Goal: Transaction & Acquisition: Purchase product/service

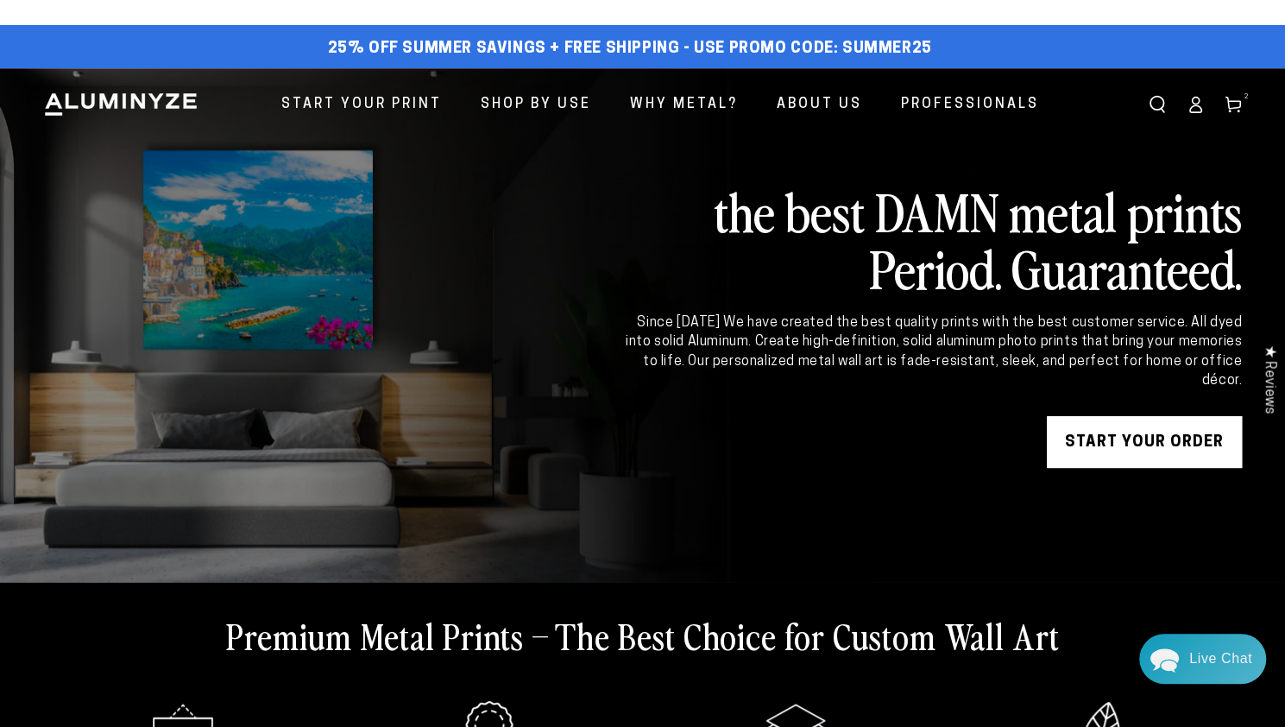
drag, startPoint x: 340, startPoint y: 8, endPoint x: 759, endPoint y: 347, distance: 539.3
click at [759, 347] on div "Since 2011 We have created the best quality prints with the best customer servi…" at bounding box center [928, 352] width 626 height 78
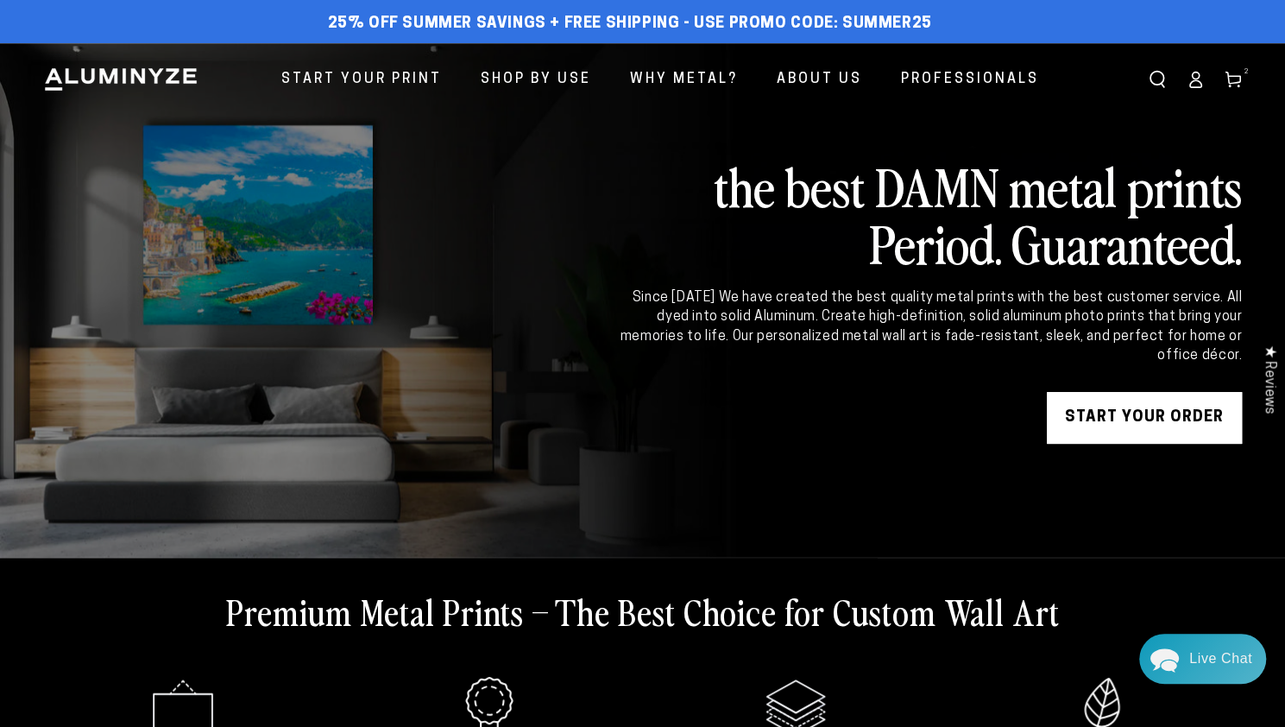
click at [788, 721] on icon ".cls-1{fill:#25408f;}" at bounding box center [795, 707] width 69 height 69
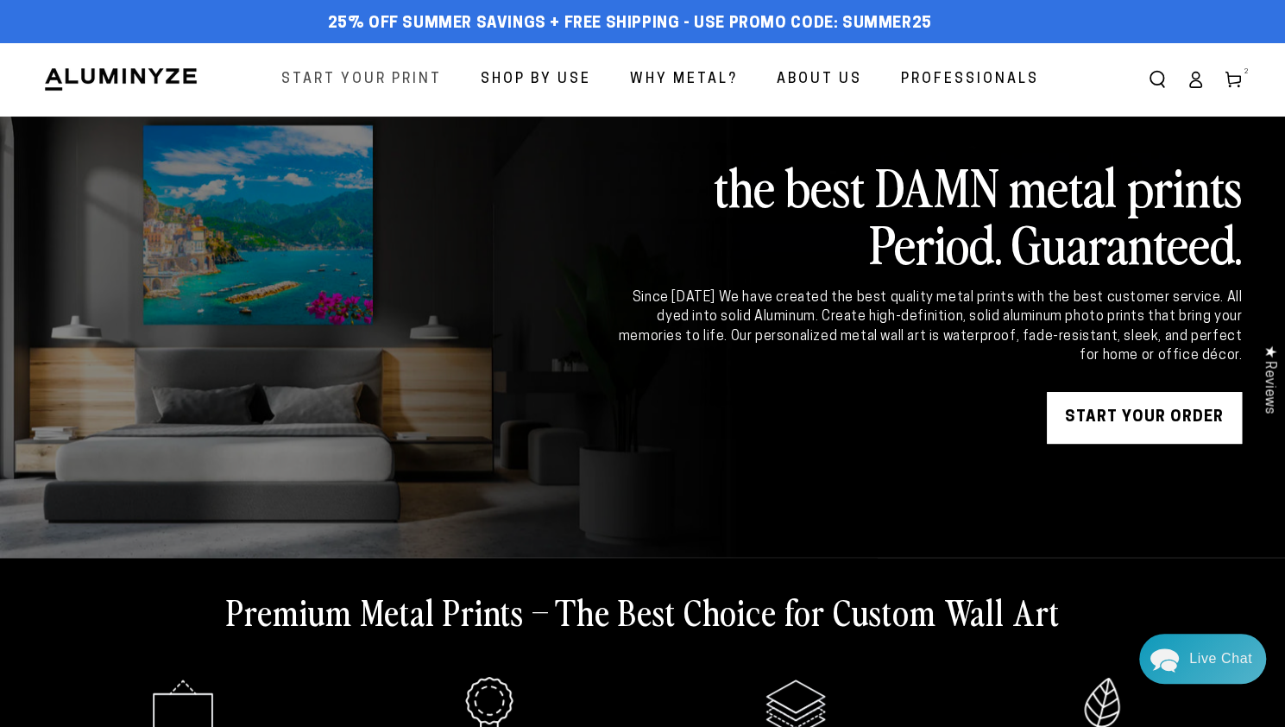
click at [353, 79] on span "Start Your Print" at bounding box center [361, 79] width 160 height 25
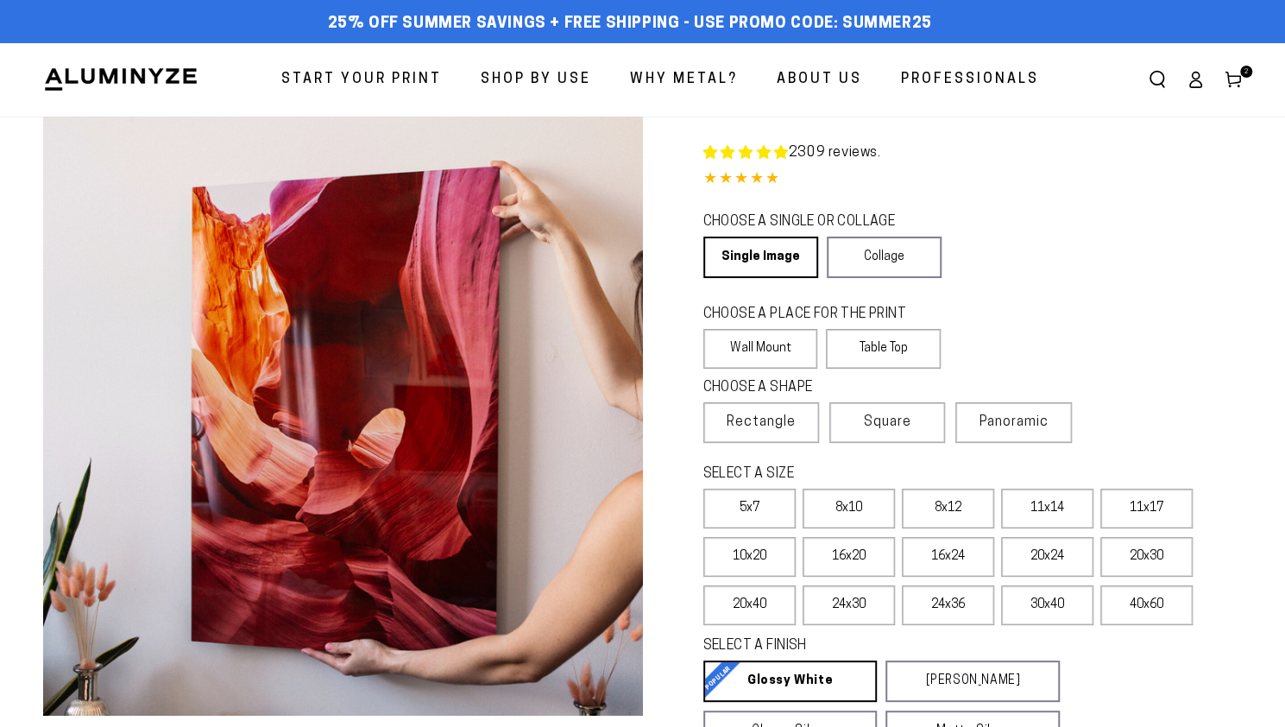
select select "**********"
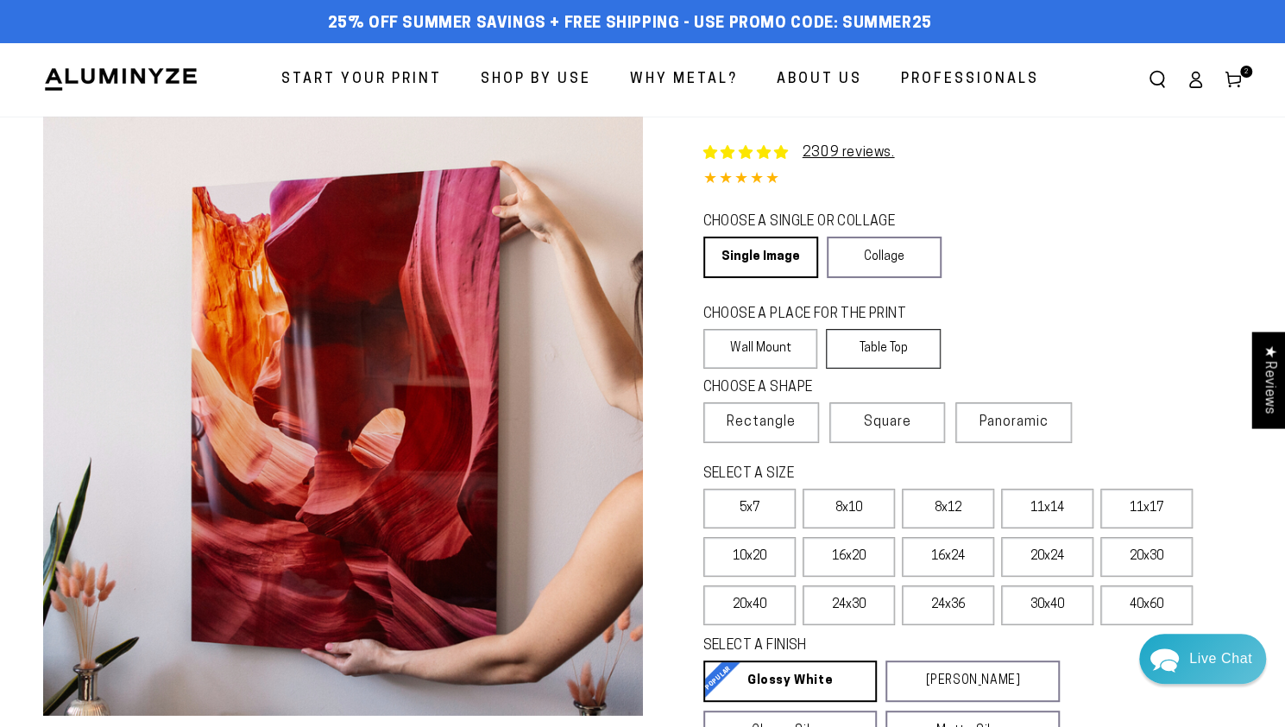
click at [880, 362] on label "Table Top" at bounding box center [883, 349] width 115 height 40
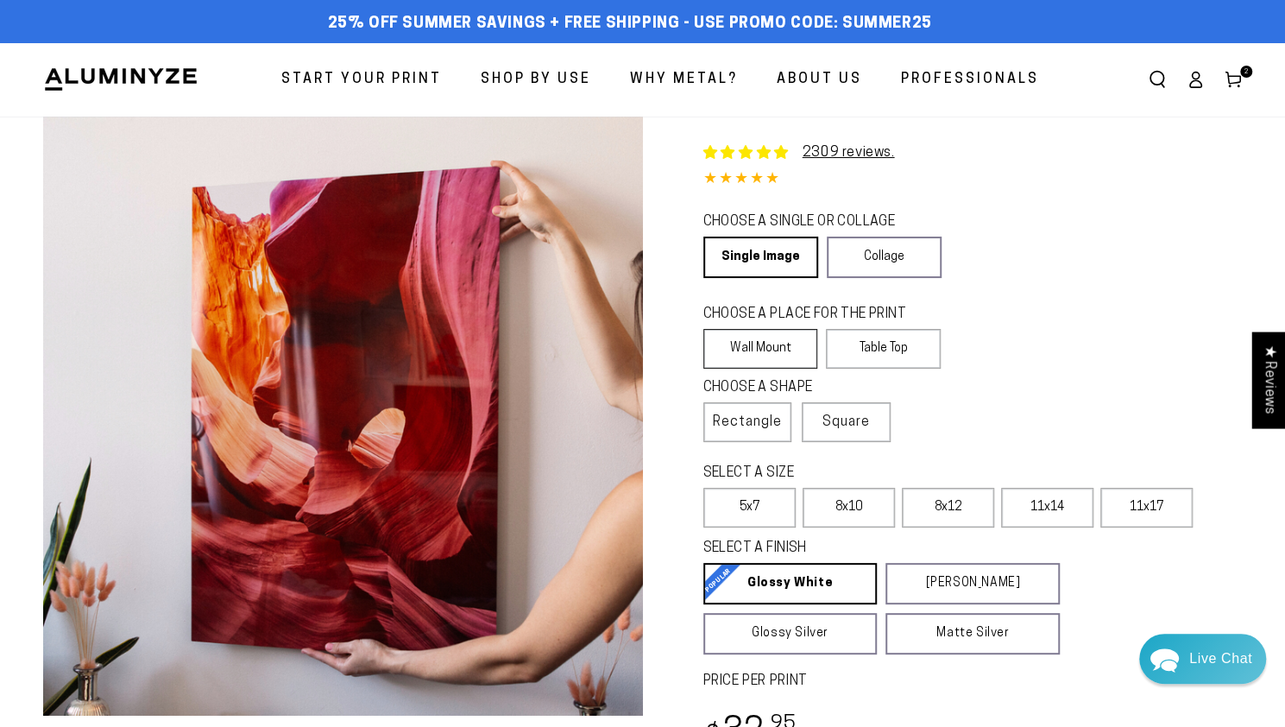
click at [756, 344] on label "Wall Mount" at bounding box center [760, 349] width 115 height 40
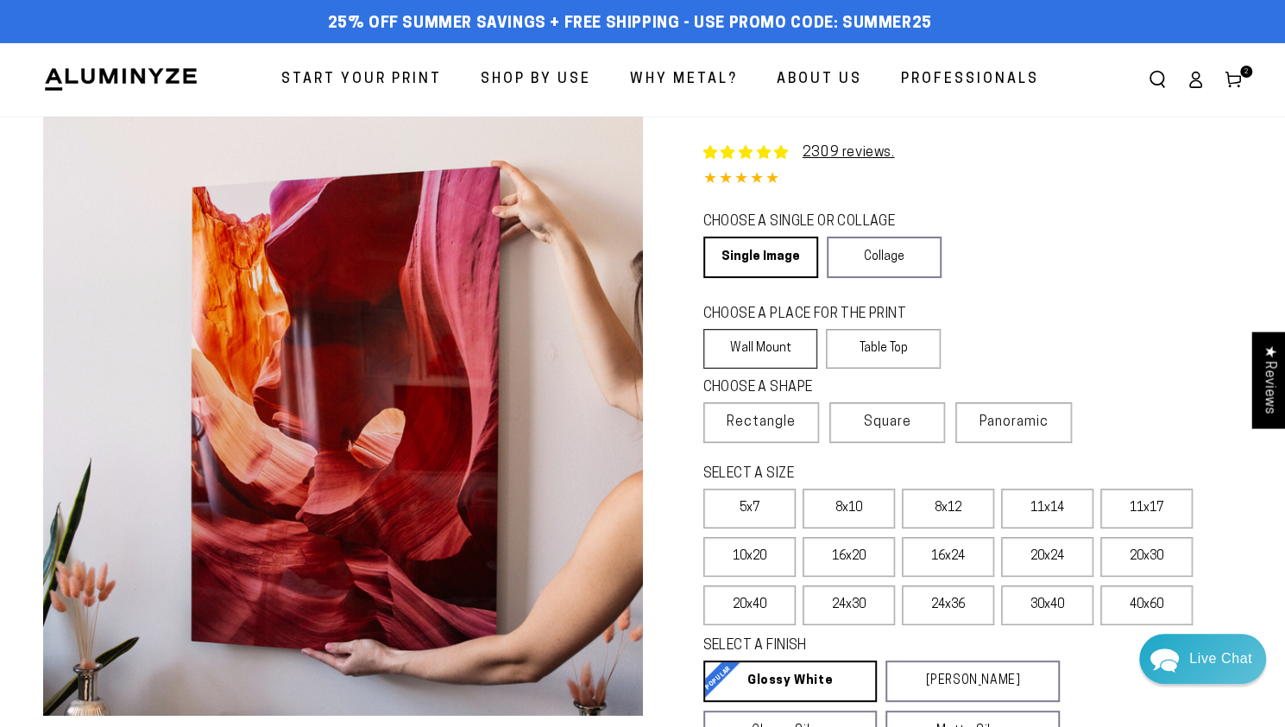
click at [758, 345] on label "Wall Mount" at bounding box center [760, 349] width 115 height 40
click at [771, 358] on label "Wall Mount" at bounding box center [760, 349] width 115 height 40
click at [873, 432] on span "Square" at bounding box center [887, 422] width 47 height 21
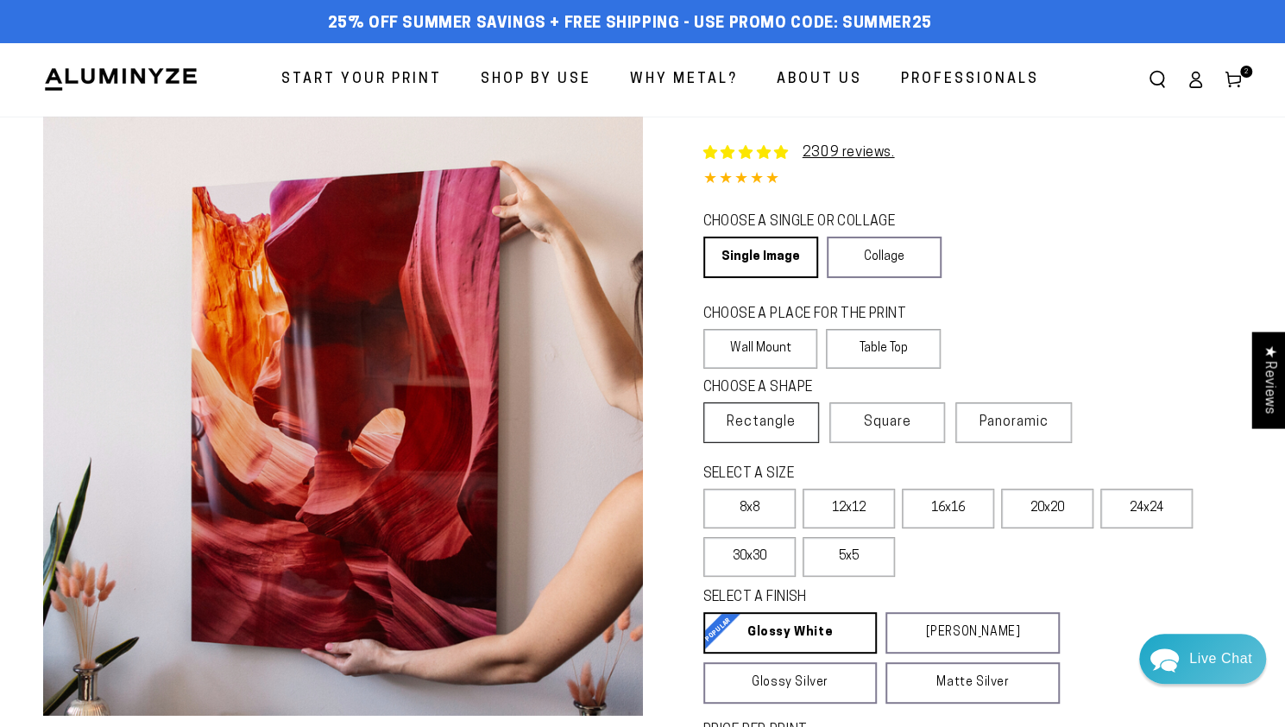
click at [778, 426] on span "Rectangle" at bounding box center [761, 422] width 69 height 21
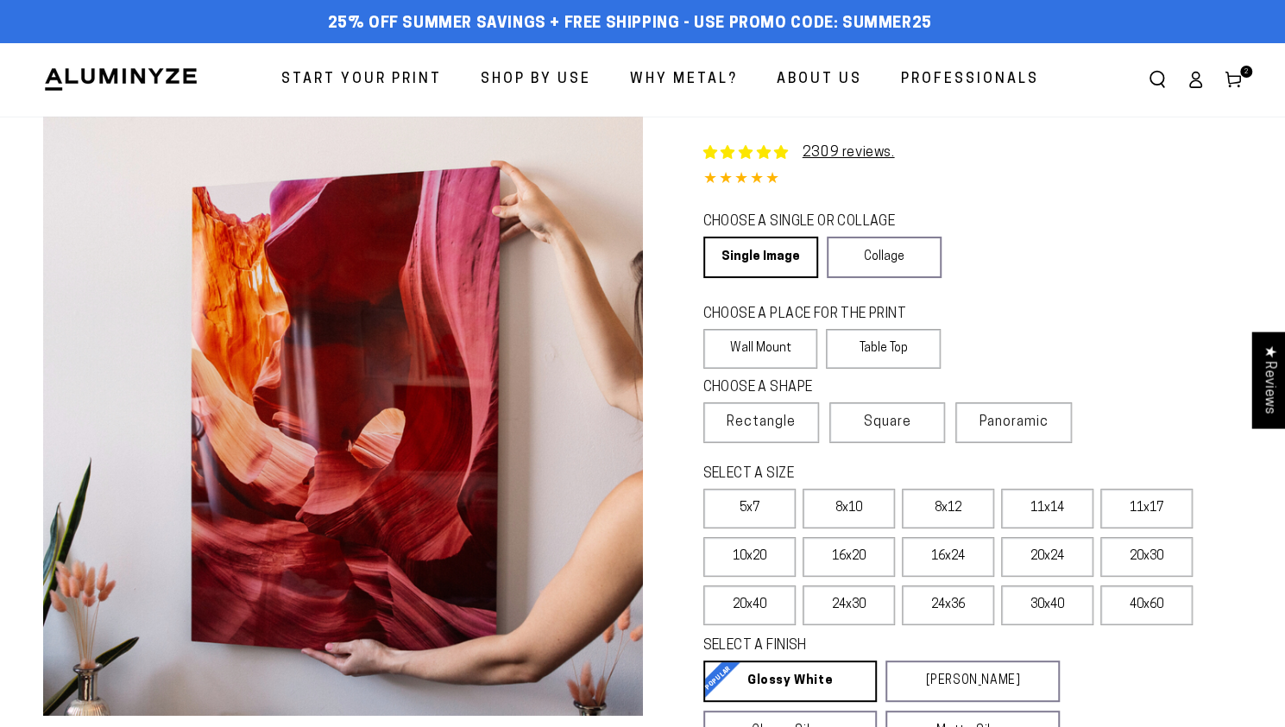
select select "**********"
click at [910, 513] on label "8x12" at bounding box center [948, 508] width 92 height 40
click at [852, 512] on label "8x10" at bounding box center [848, 508] width 92 height 40
click at [936, 517] on label "8x12" at bounding box center [948, 508] width 92 height 40
click at [335, 72] on span "Start Your Print" at bounding box center [361, 79] width 160 height 25
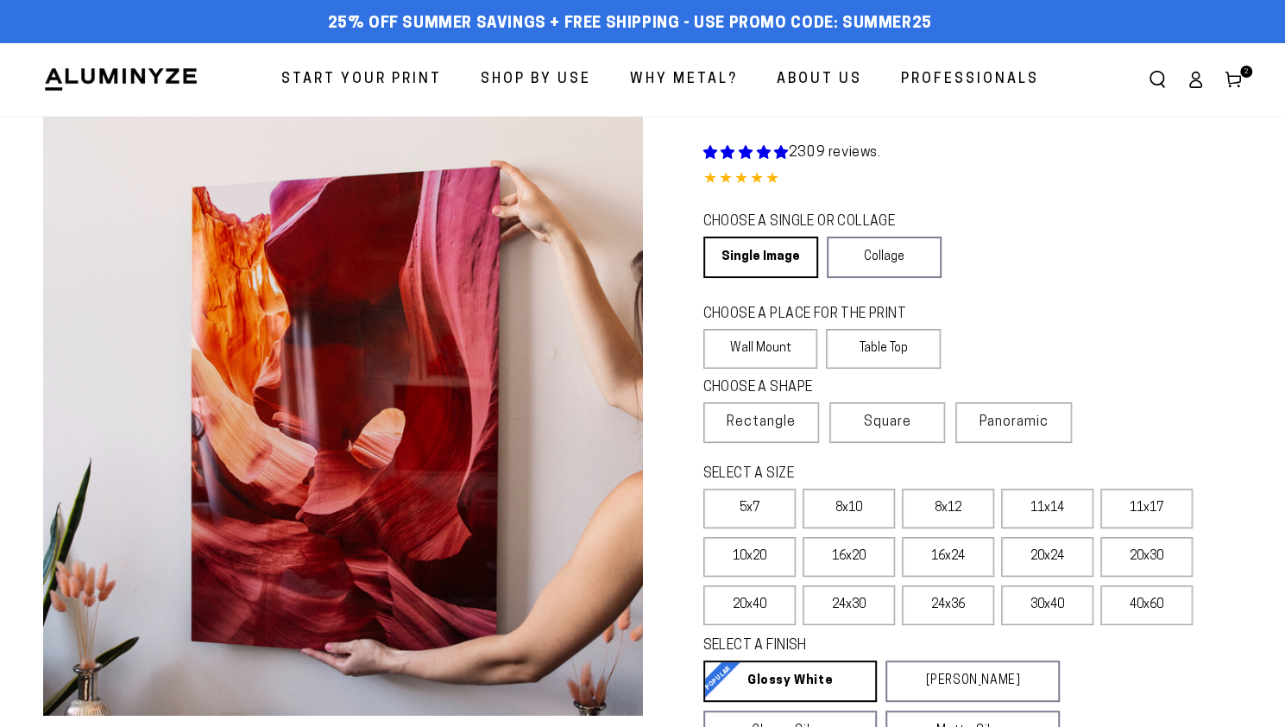
select select "**********"
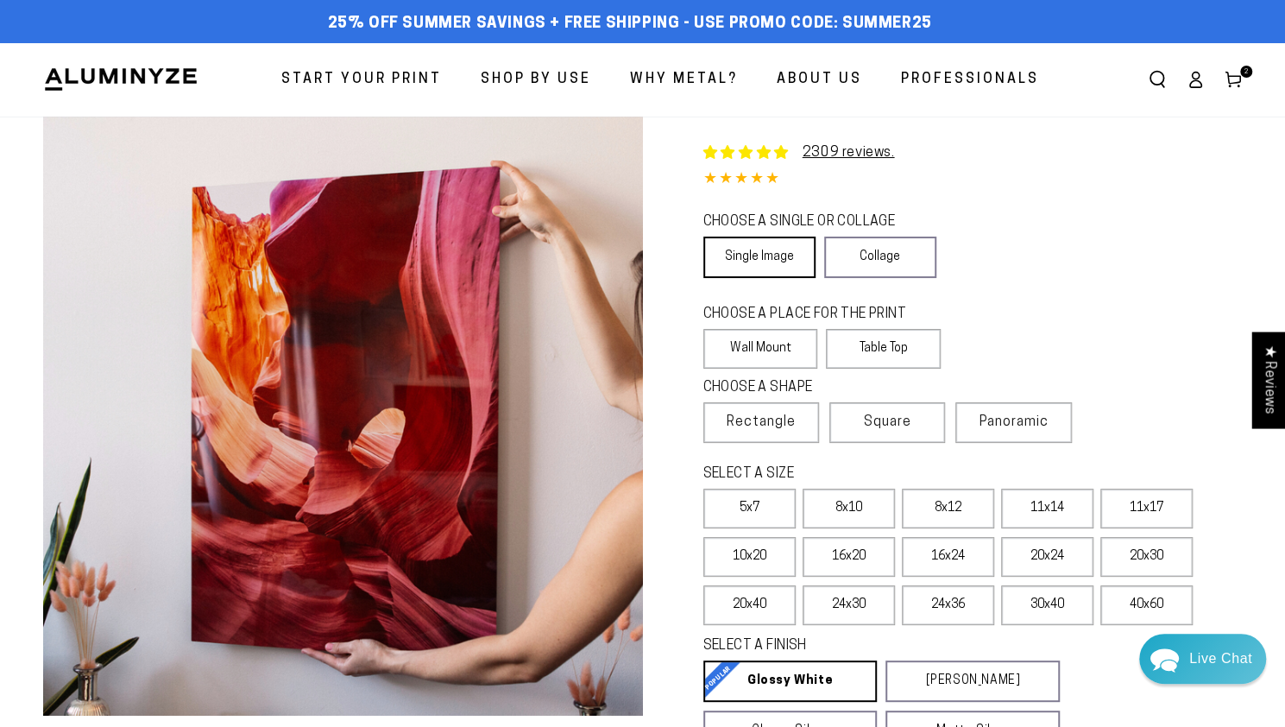
click at [737, 254] on link "Single Image" at bounding box center [759, 256] width 112 height 41
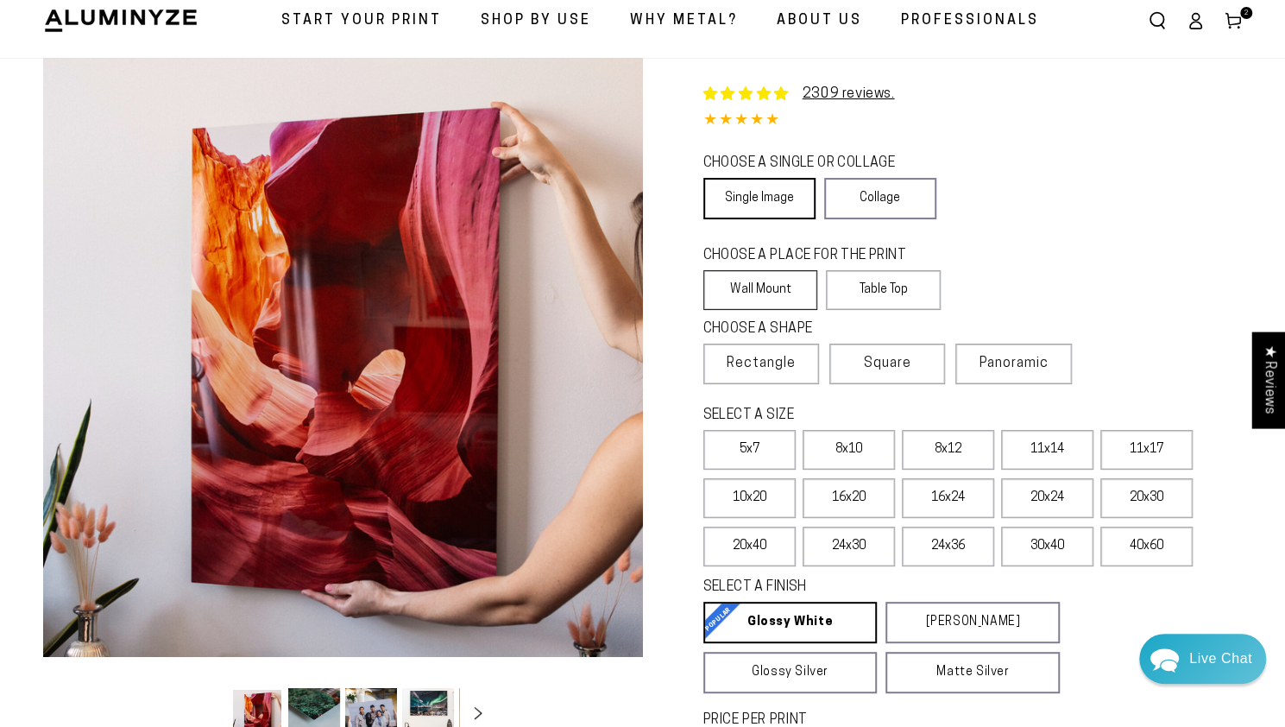
scroll to position [86, 0]
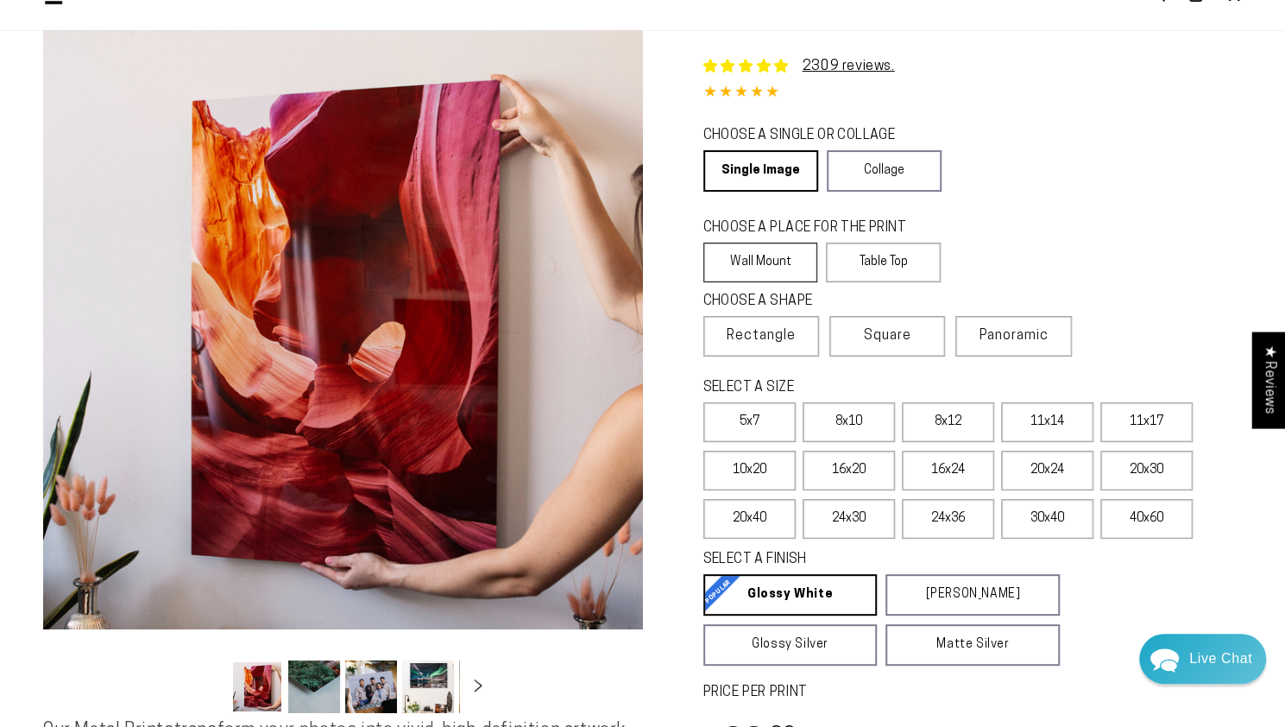
click at [747, 274] on label "Wall Mount" at bounding box center [760, 262] width 115 height 40
click at [947, 425] on label "8x12" at bounding box center [948, 422] width 92 height 40
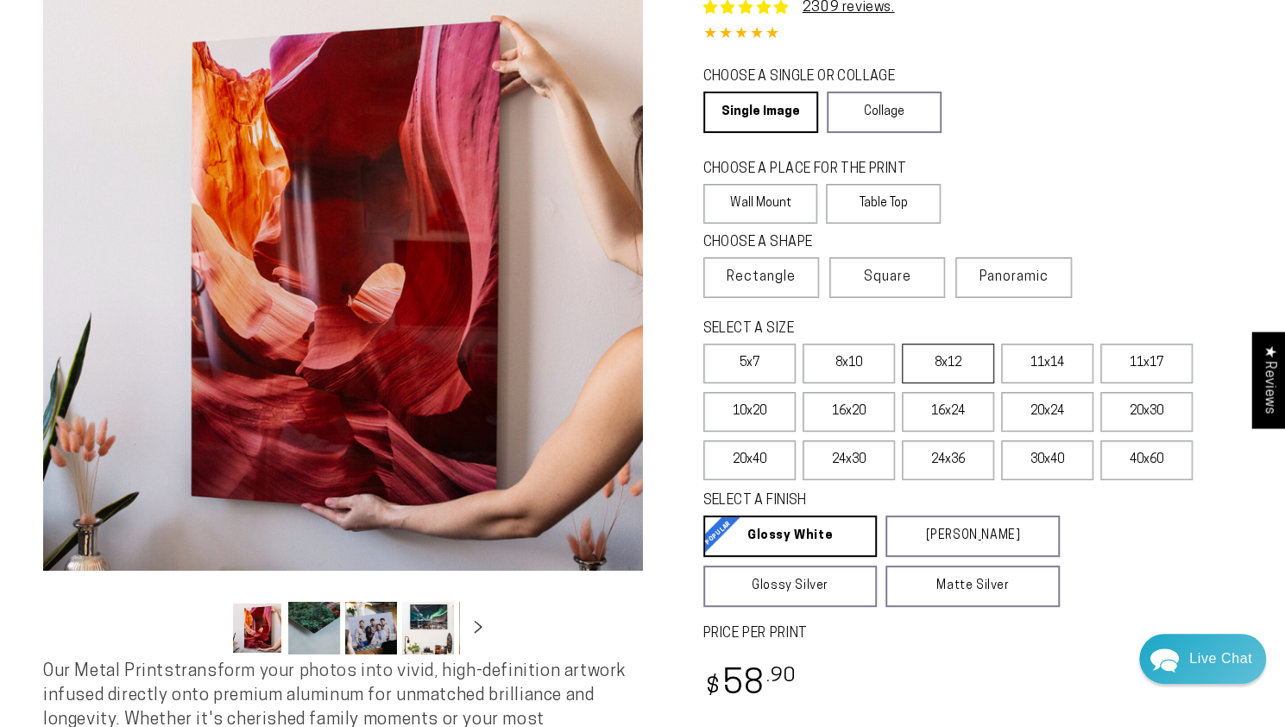
scroll to position [173, 0]
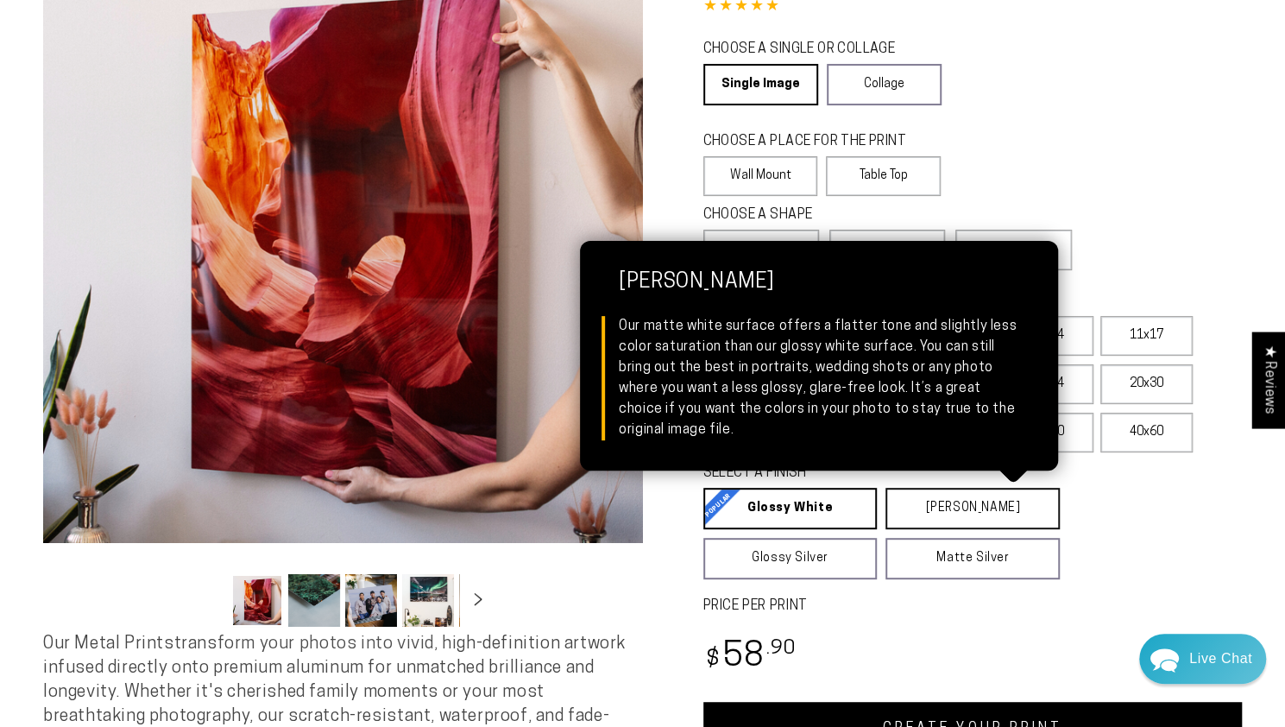
click at [912, 510] on link "[PERSON_NAME] Matte White Our matte white surface offers a flatter tone and sli…" at bounding box center [972, 508] width 174 height 41
click at [910, 512] on link "[PERSON_NAME] Matte White Our matte white surface offers a flatter tone and sli…" at bounding box center [972, 508] width 174 height 41
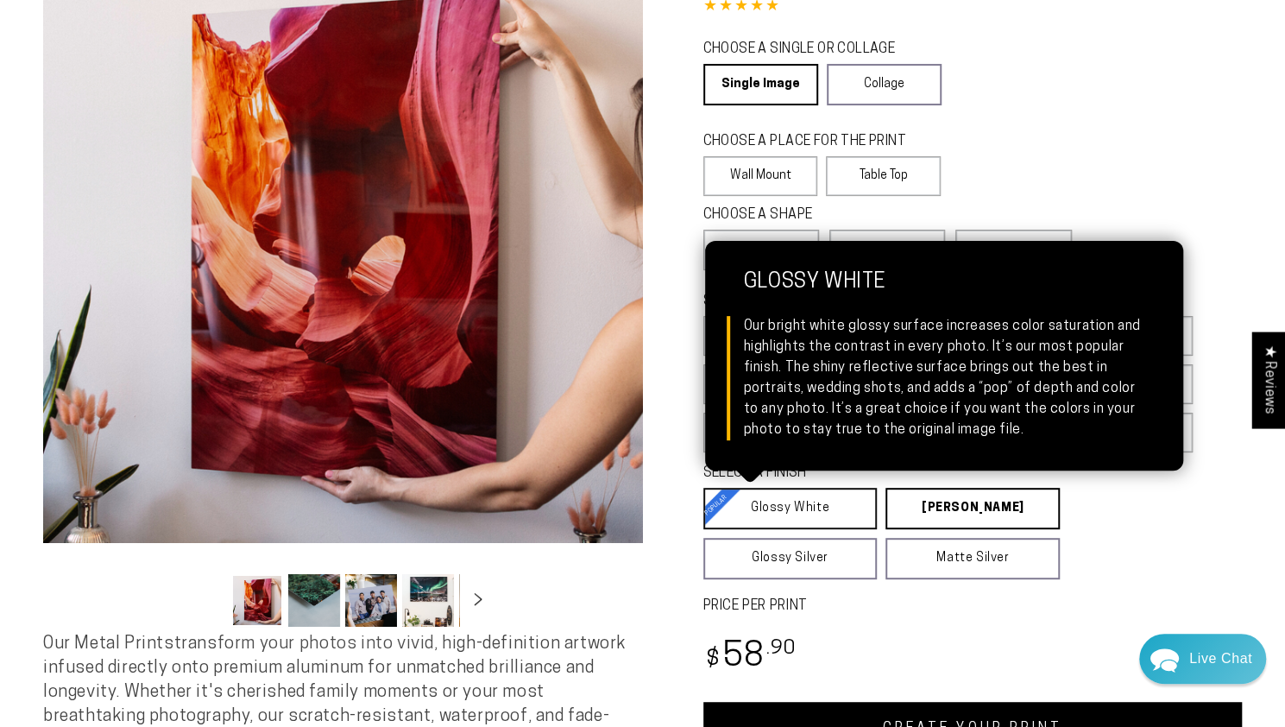
click at [825, 510] on link "Glossy White Glossy White Our bright white glossy surface increases color satur…" at bounding box center [790, 508] width 174 height 41
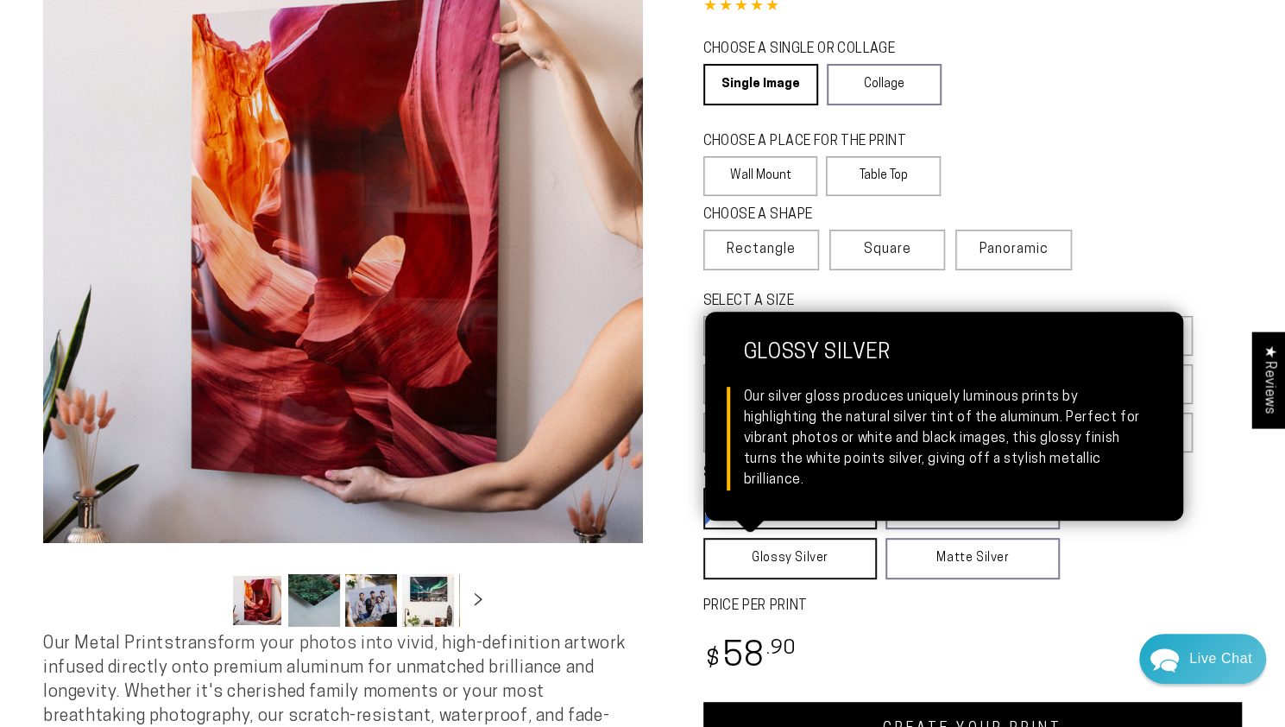
click at [816, 569] on link "Glossy Silver Glossy Silver Our silver gloss produces uniquely luminous prints …" at bounding box center [790, 558] width 174 height 41
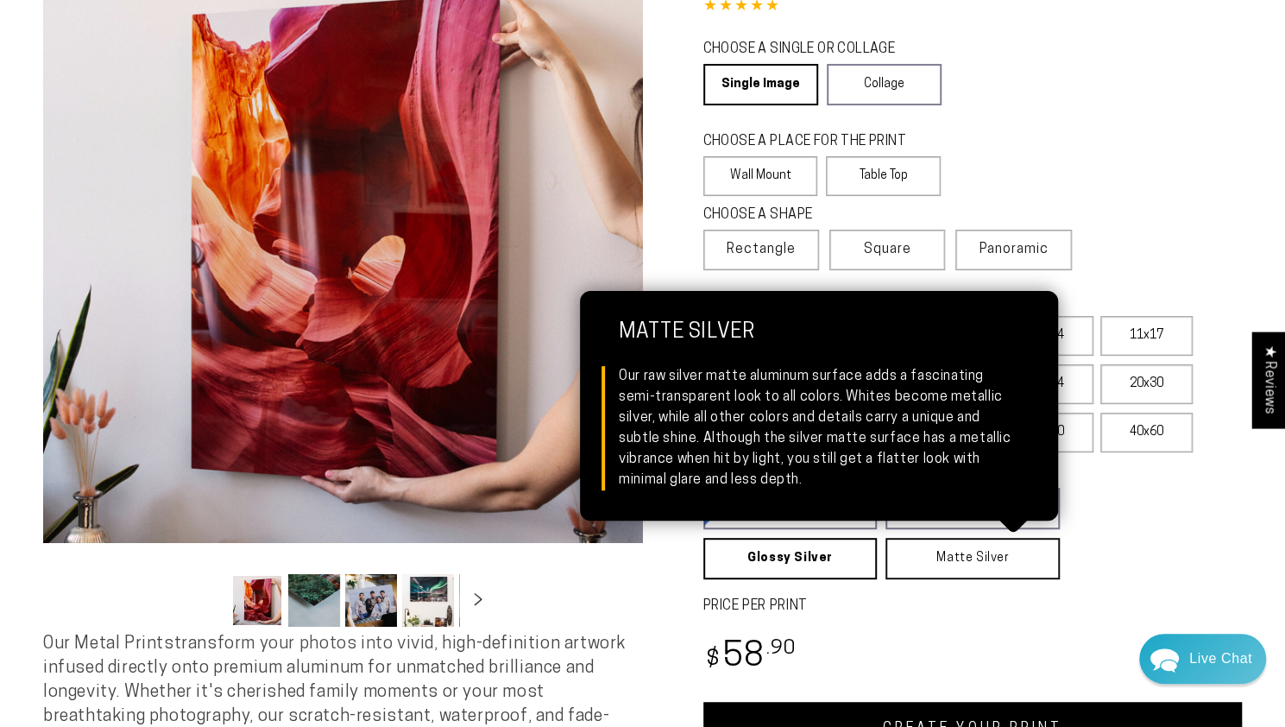
click at [954, 579] on link "Matte Silver Matte Silver Our raw silver matte aluminum surface adds a fascinat…" at bounding box center [972, 558] width 174 height 41
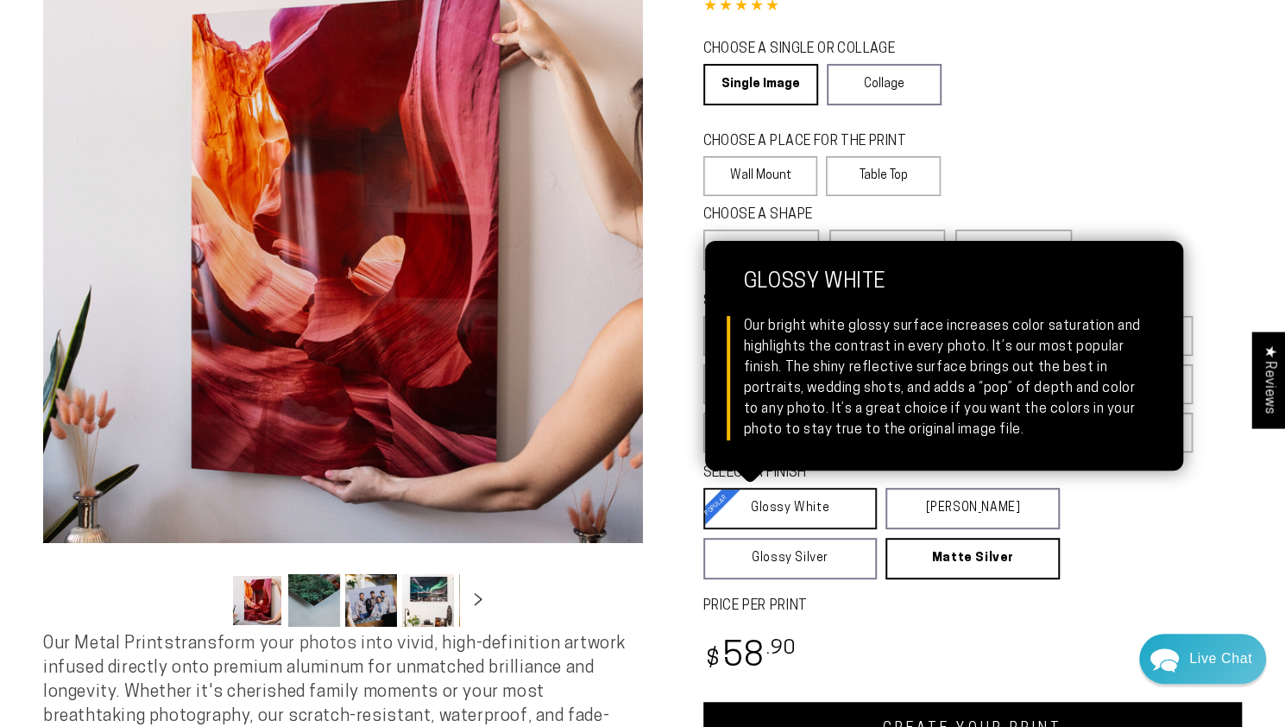
click at [825, 518] on link "Glossy White Glossy White Our bright white glossy surface increases color satur…" at bounding box center [790, 508] width 174 height 41
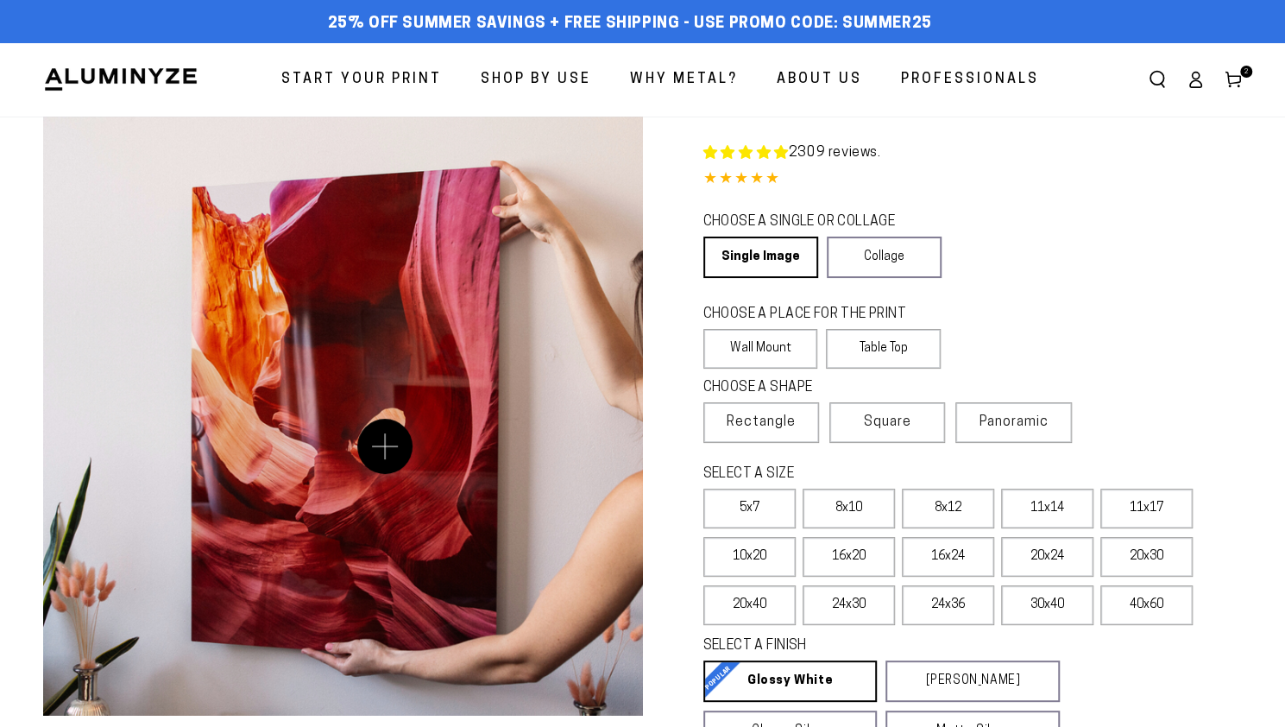
select select "**********"
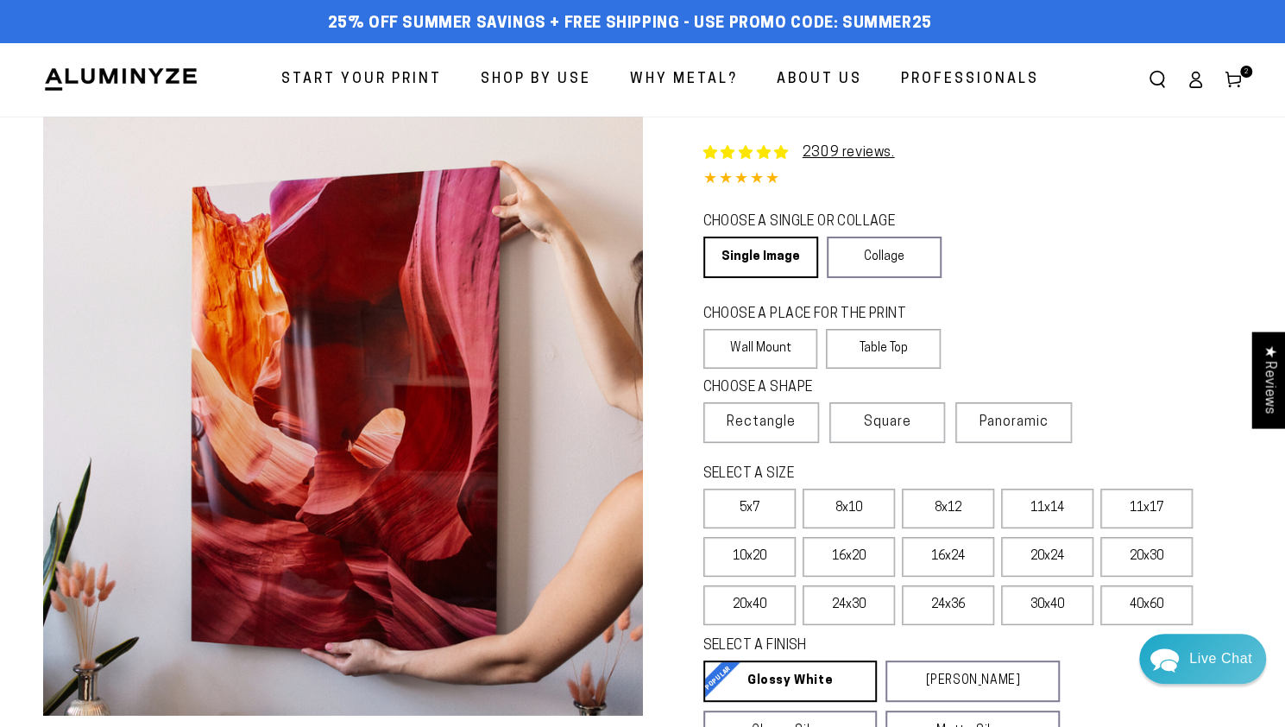
click at [1236, 82] on icon at bounding box center [1232, 79] width 17 height 17
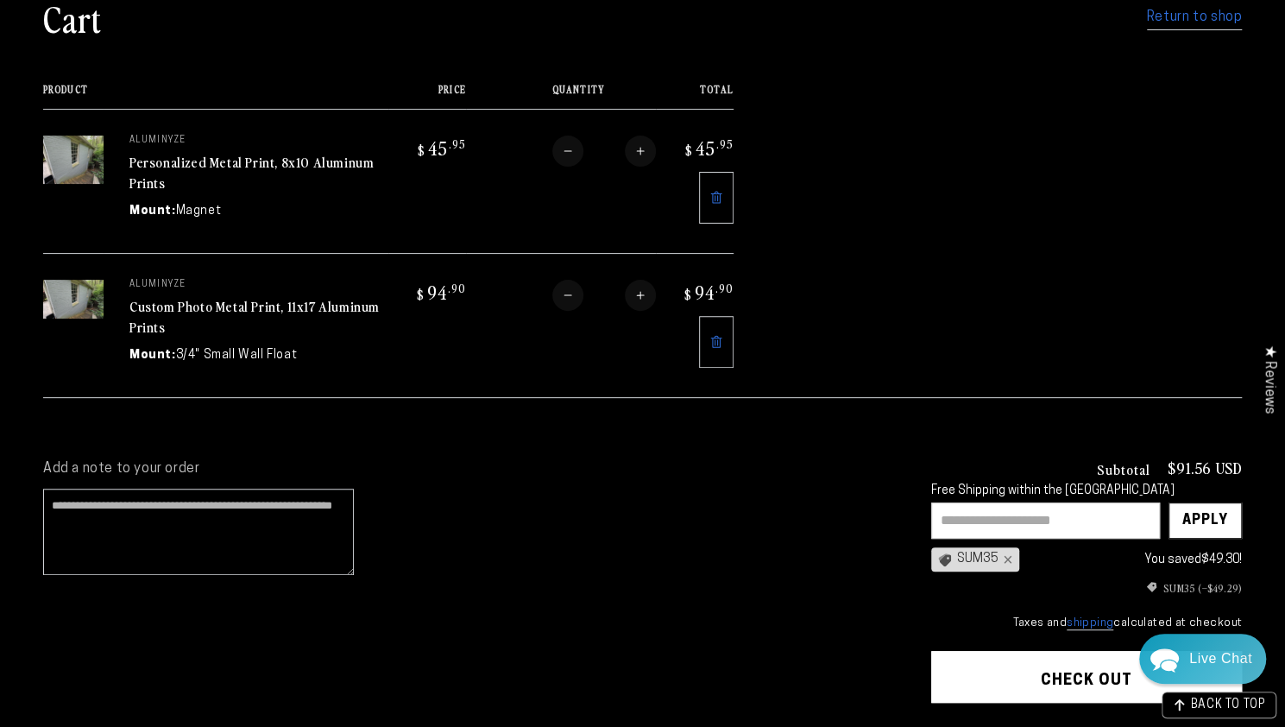
scroll to position [259, 0]
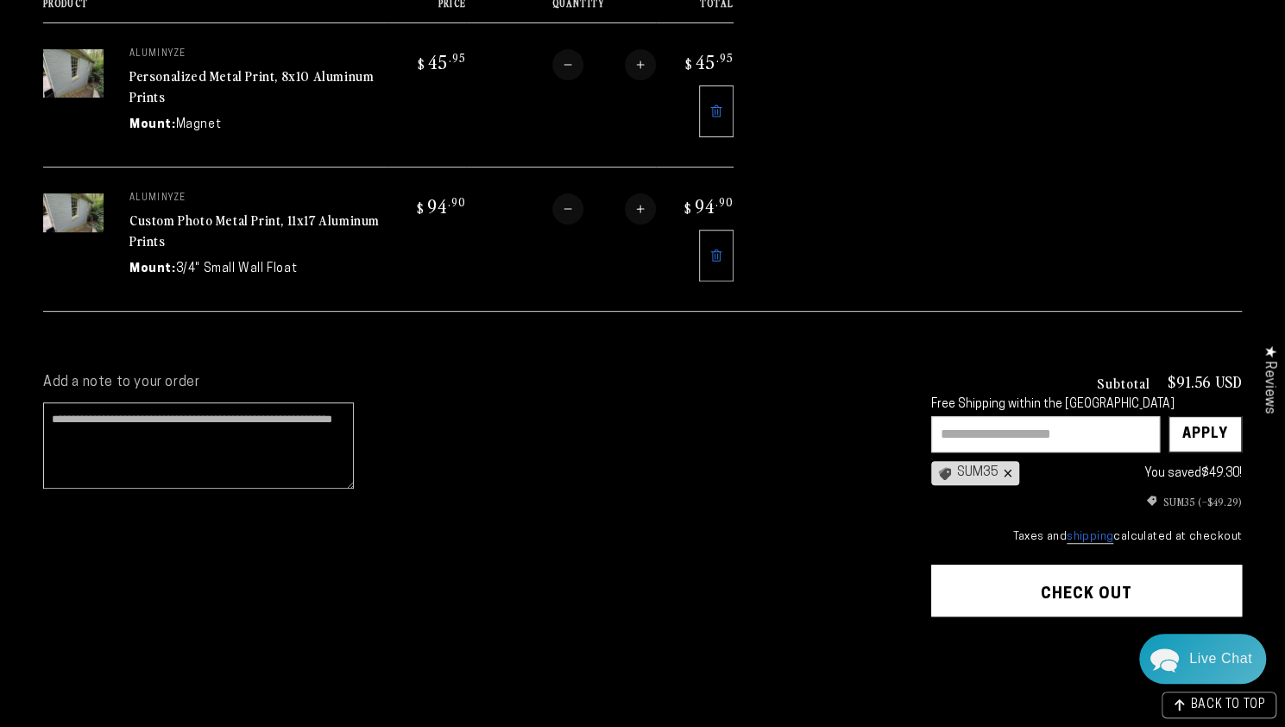
click at [1011, 469] on div "×" at bounding box center [1005, 473] width 14 height 14
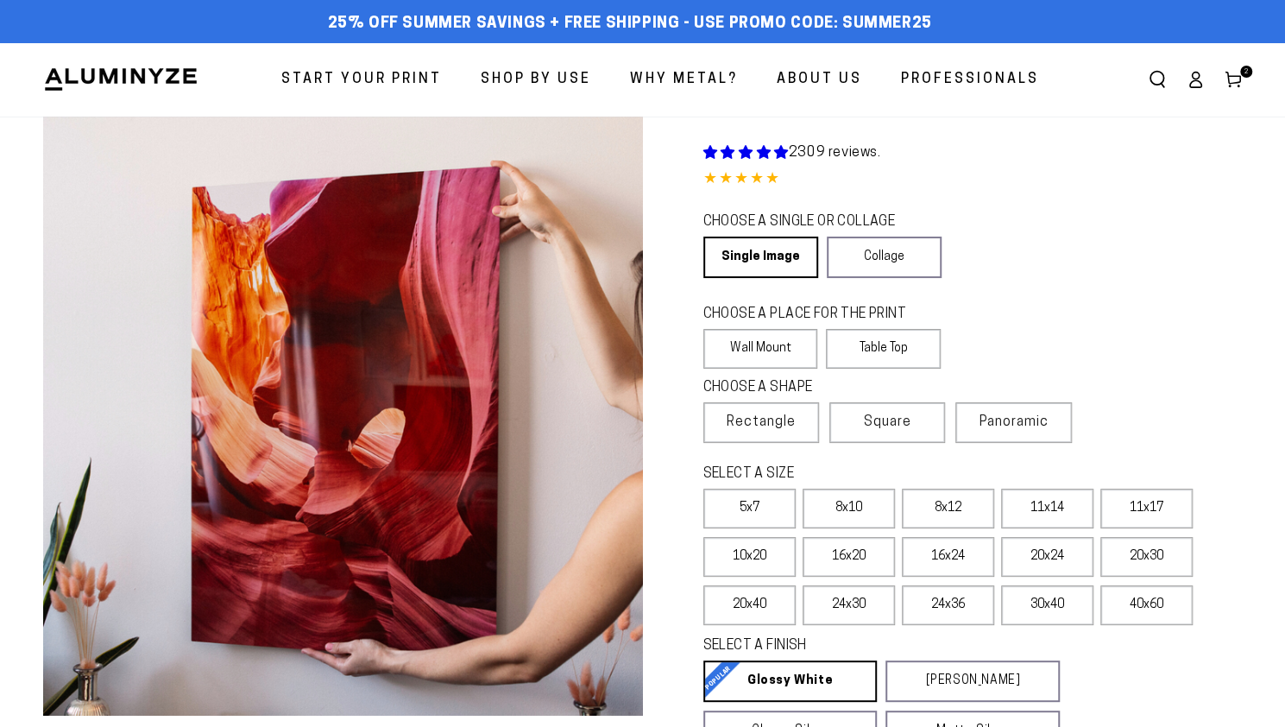
select select "**********"
click at [1234, 77] on use at bounding box center [1232, 80] width 15 height 16
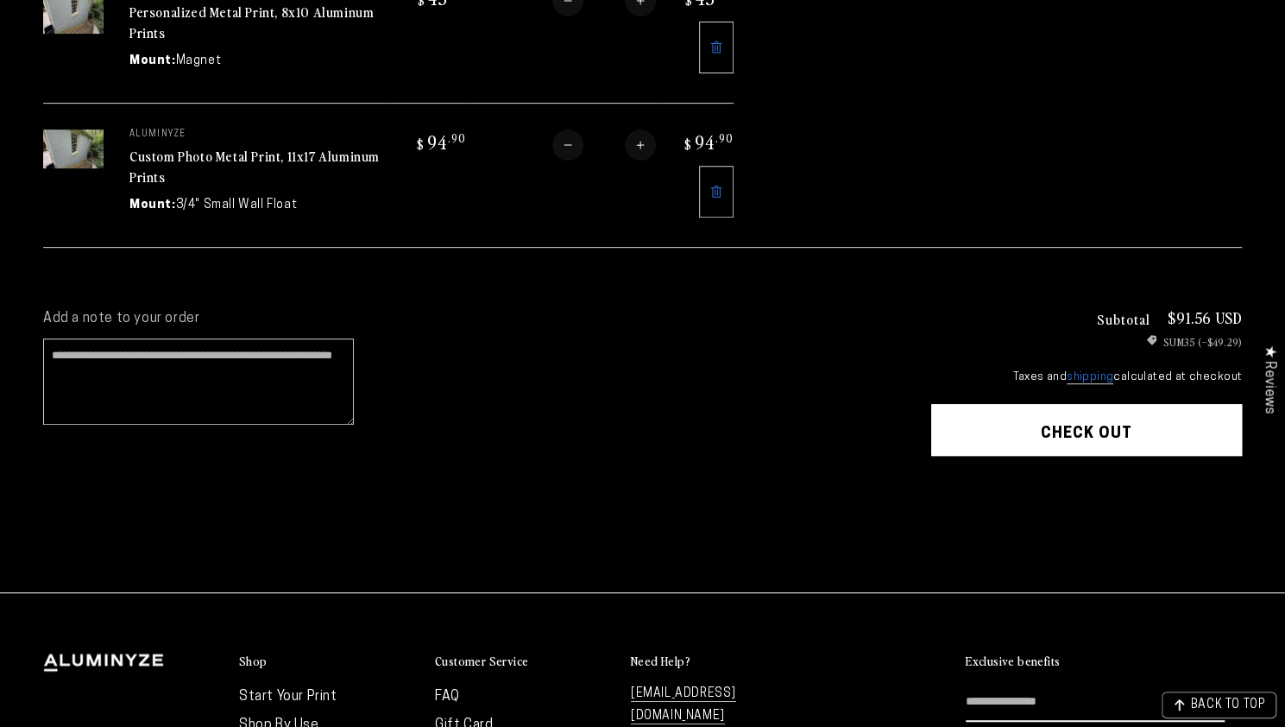
scroll to position [345, 0]
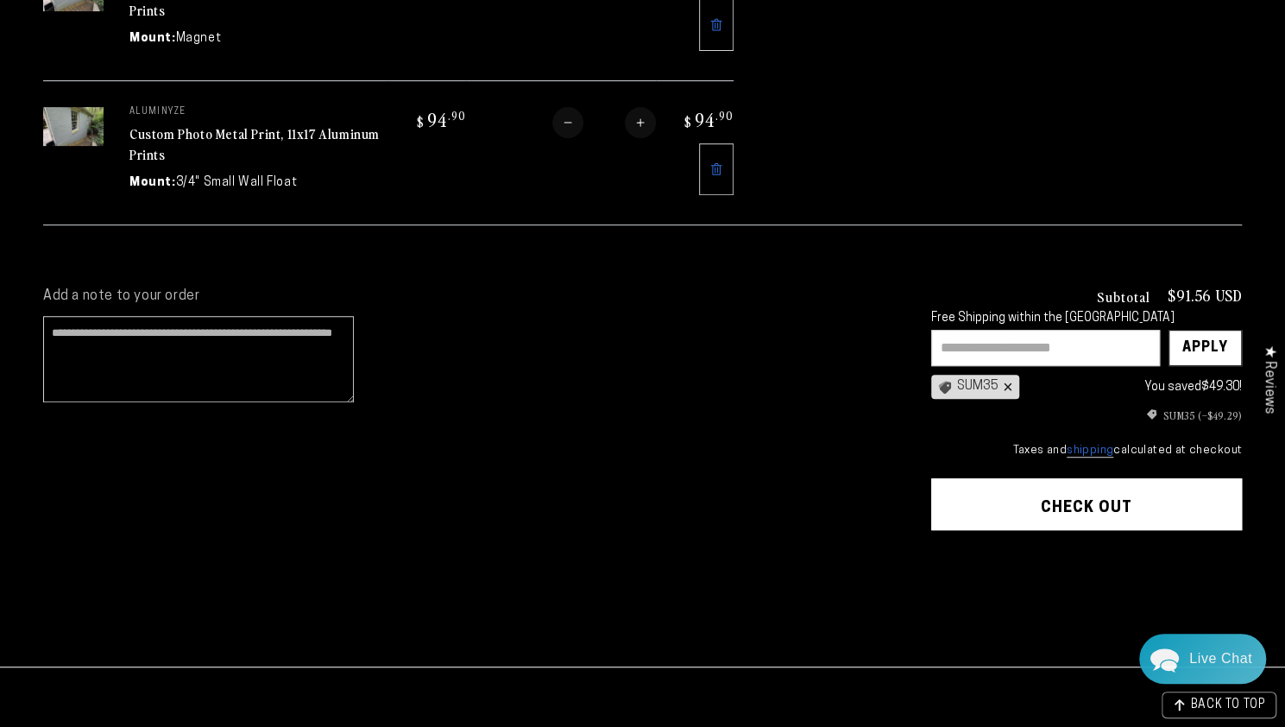
click at [1010, 380] on div "×" at bounding box center [1005, 387] width 14 height 14
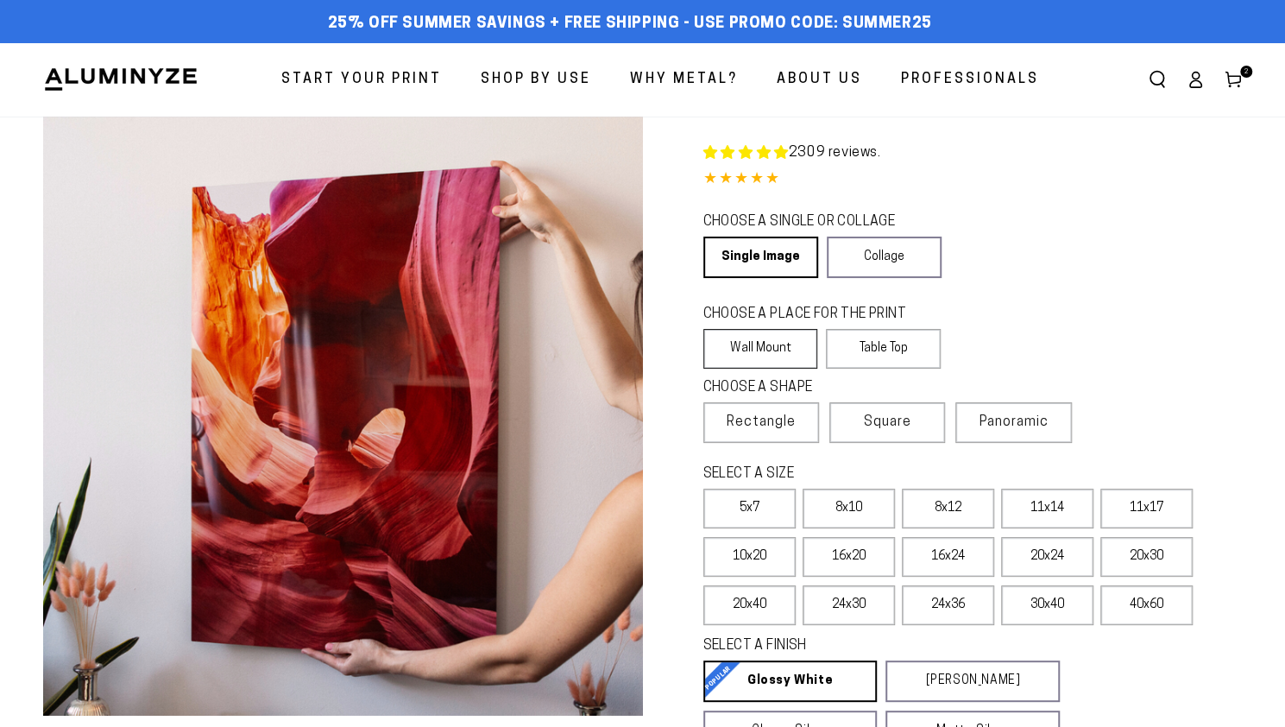
select select "**********"
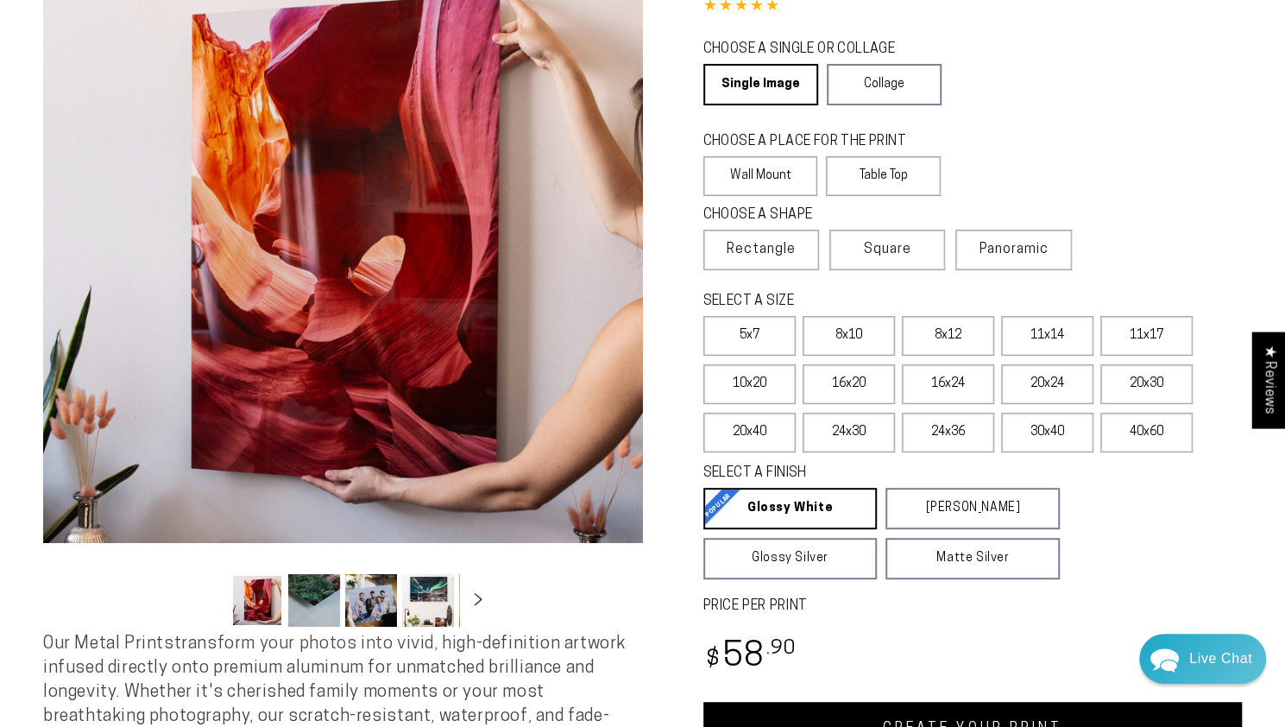
scroll to position [259, 0]
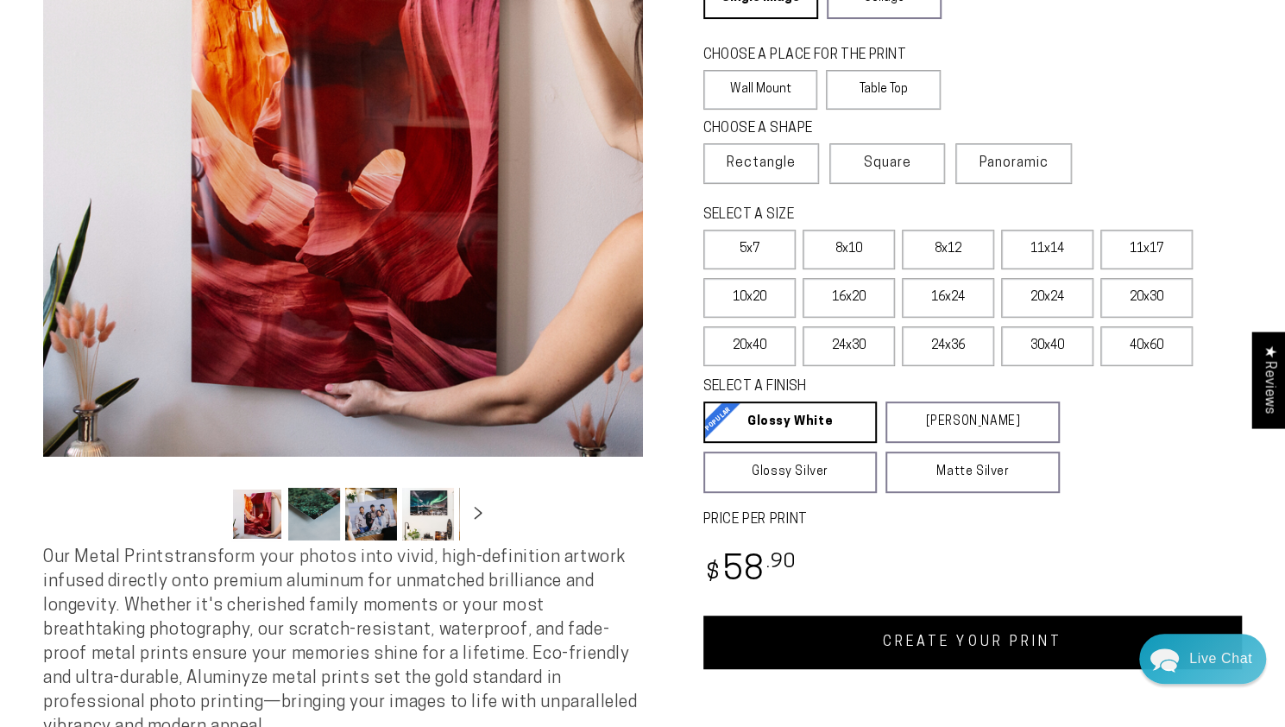
click at [945, 645] on link "CREATE YOUR PRINT" at bounding box center [972, 641] width 539 height 53
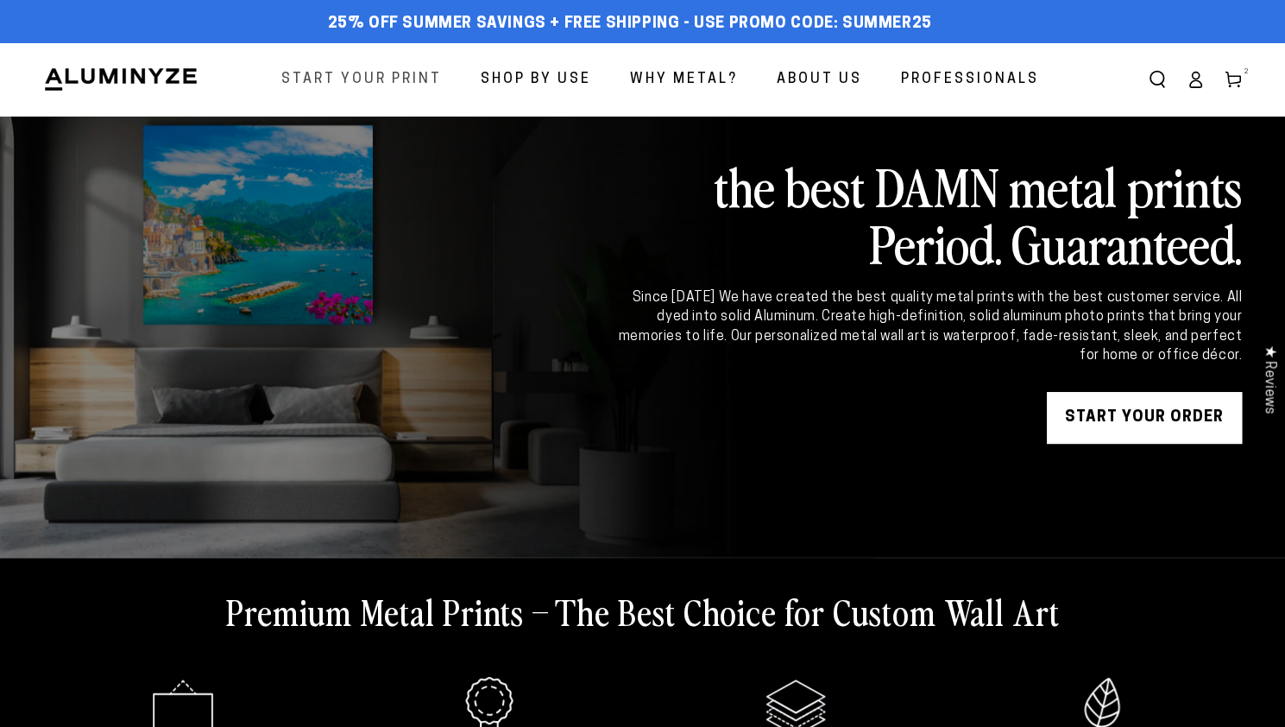
click at [368, 77] on span "Start Your Print" at bounding box center [361, 79] width 160 height 25
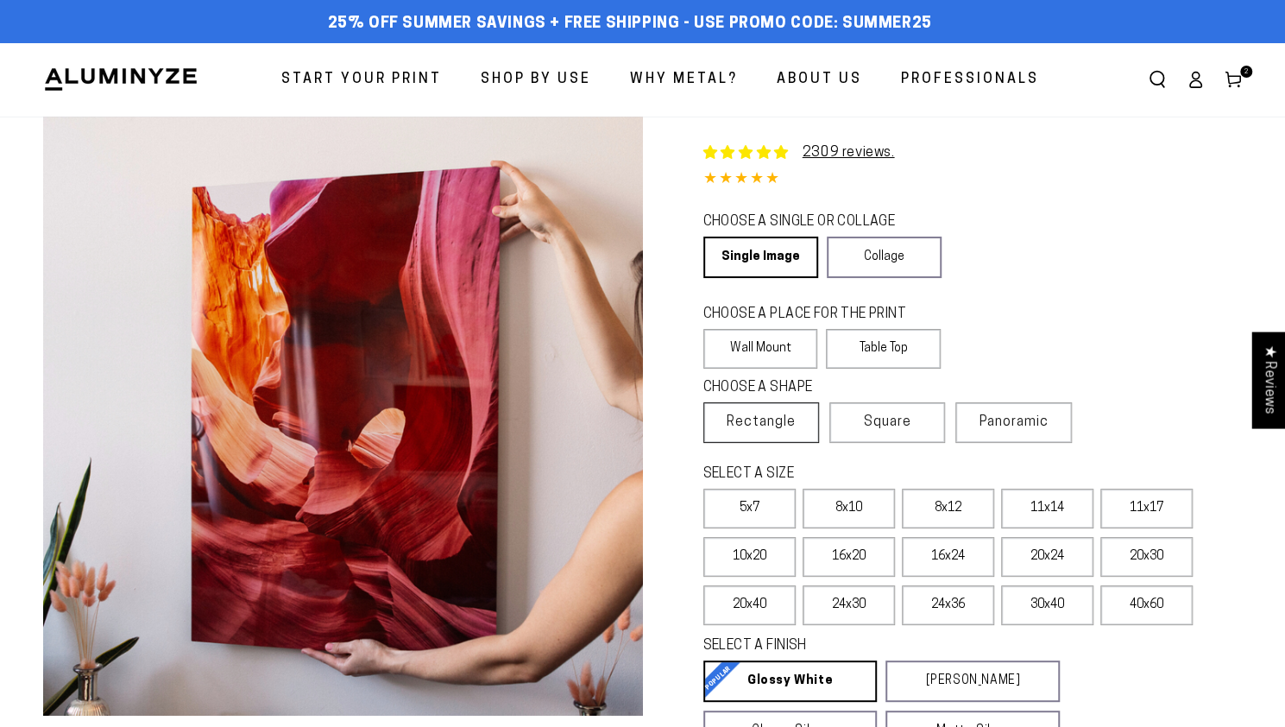
select select "**********"
click at [855, 356] on label "Table Top" at bounding box center [883, 349] width 115 height 40
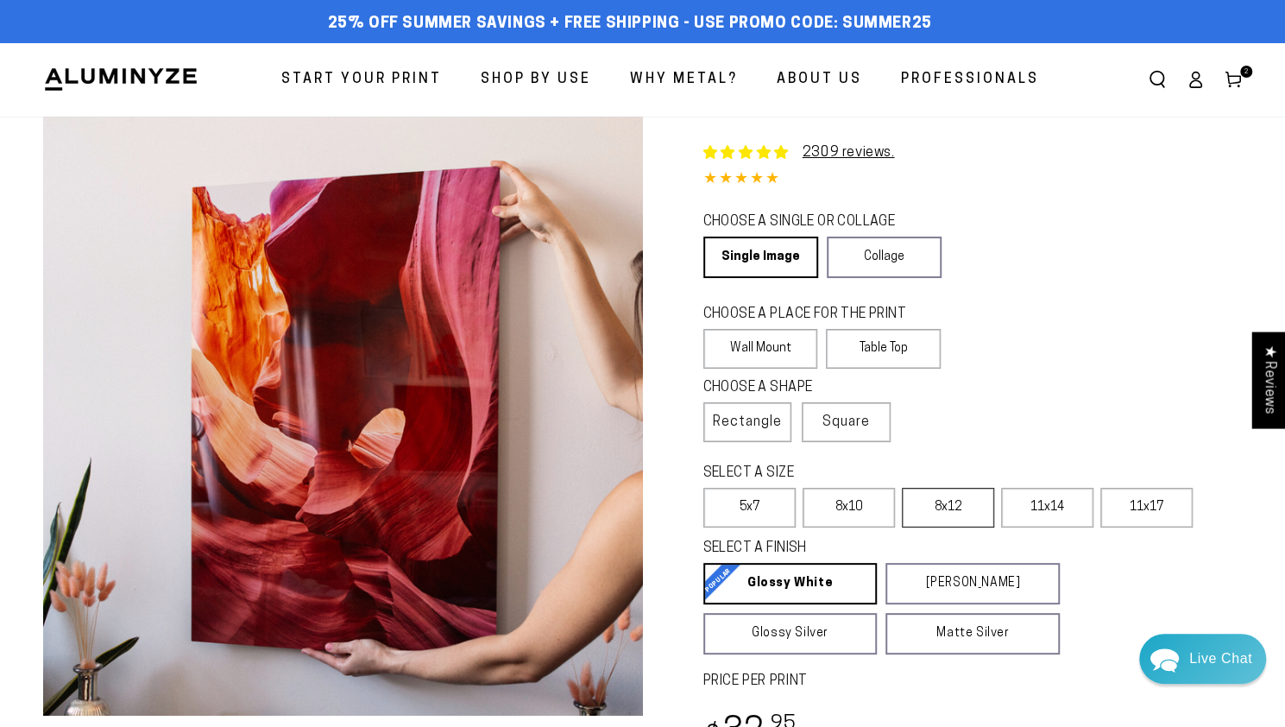
click at [948, 513] on label "8x12" at bounding box center [948, 508] width 92 height 40
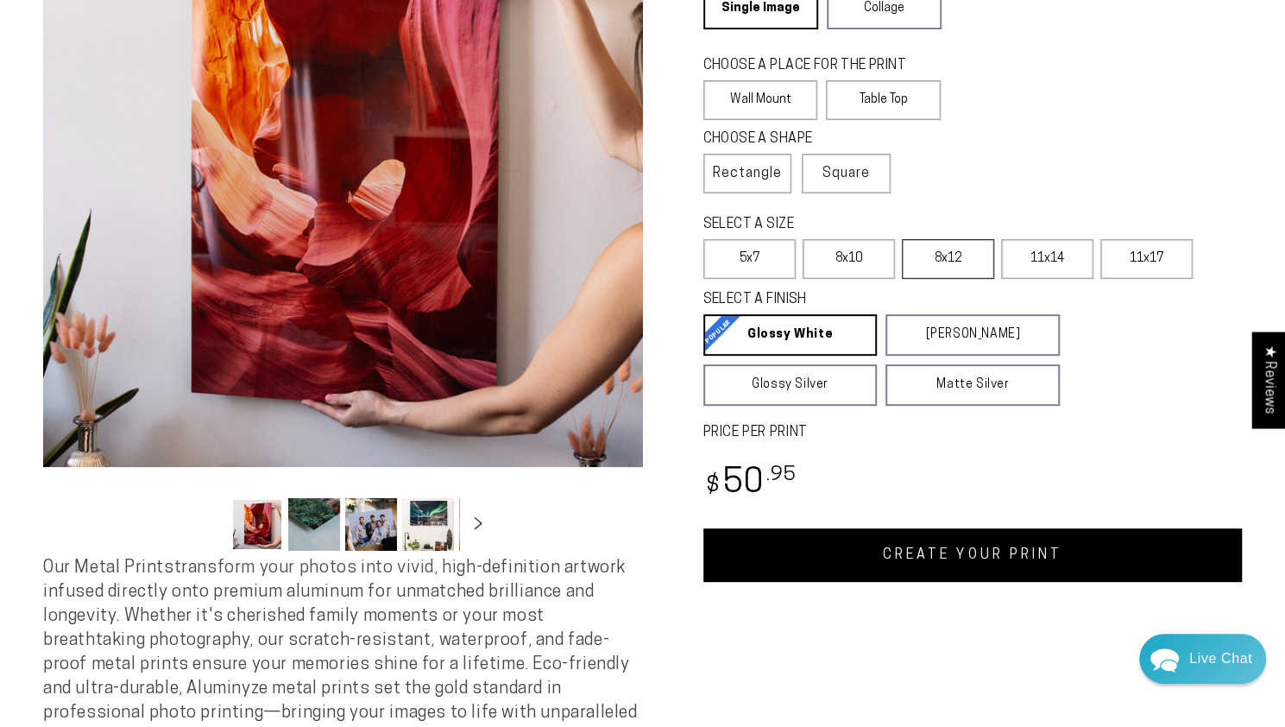
scroll to position [259, 0]
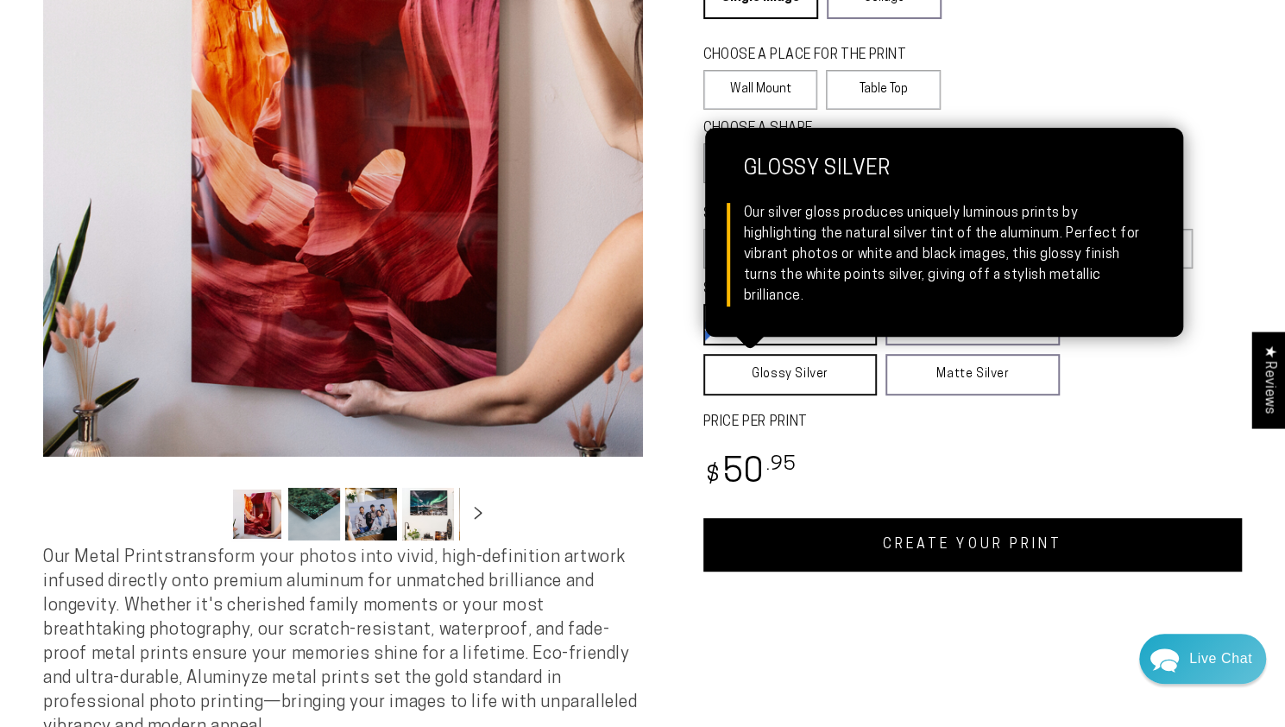
click at [840, 385] on link "Glossy Silver Glossy Silver Our silver gloss produces uniquely luminous prints …" at bounding box center [790, 374] width 174 height 41
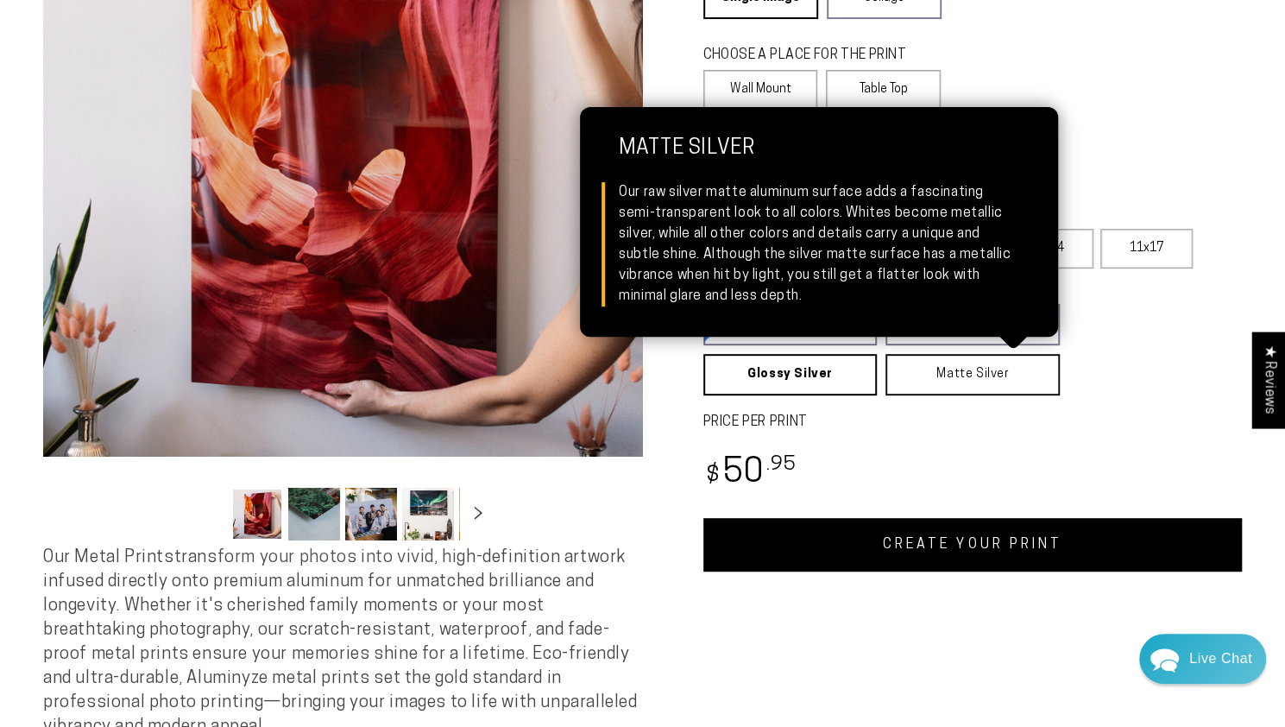
click at [912, 381] on link "Matte Silver Matte Silver Our raw silver matte aluminum surface adds a fascinat…" at bounding box center [972, 374] width 174 height 41
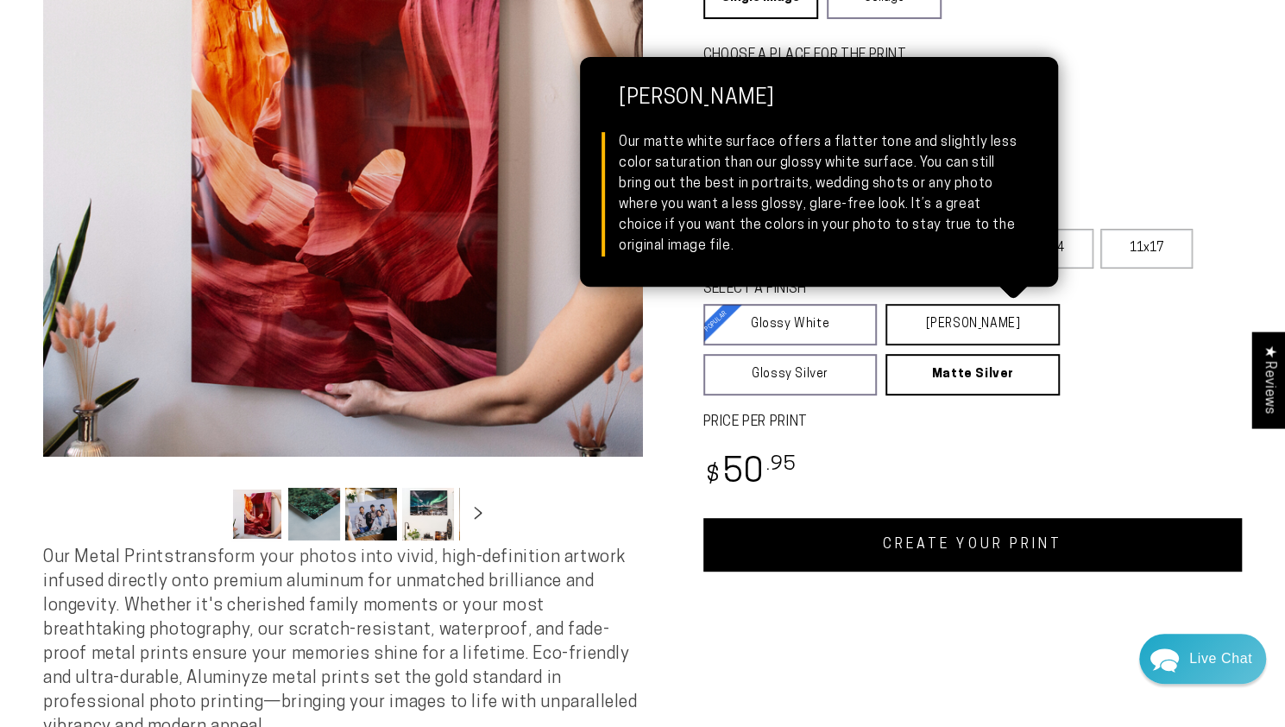
click at [920, 343] on link "Matte White Matte White Our matte white surface offers a flatter tone and sligh…" at bounding box center [972, 324] width 174 height 41
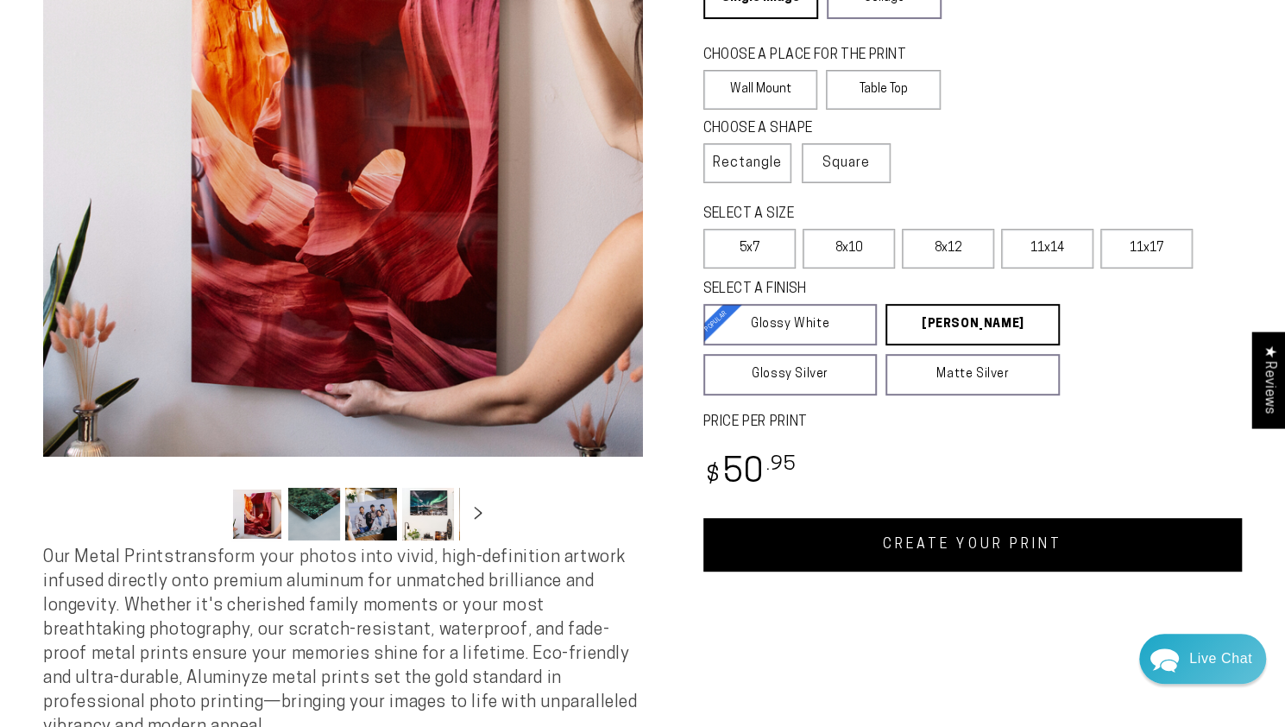
click at [961, 556] on link "CREATE YOUR PRINT" at bounding box center [972, 544] width 539 height 53
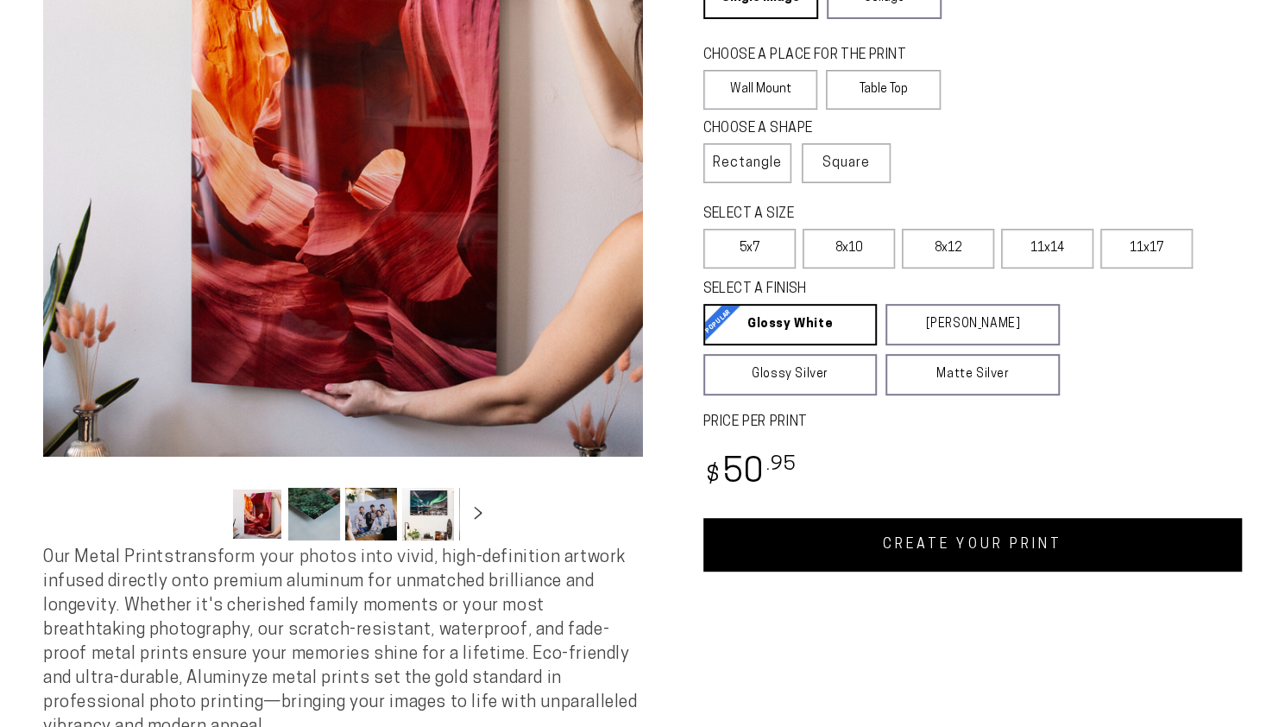
scroll to position [259, 0]
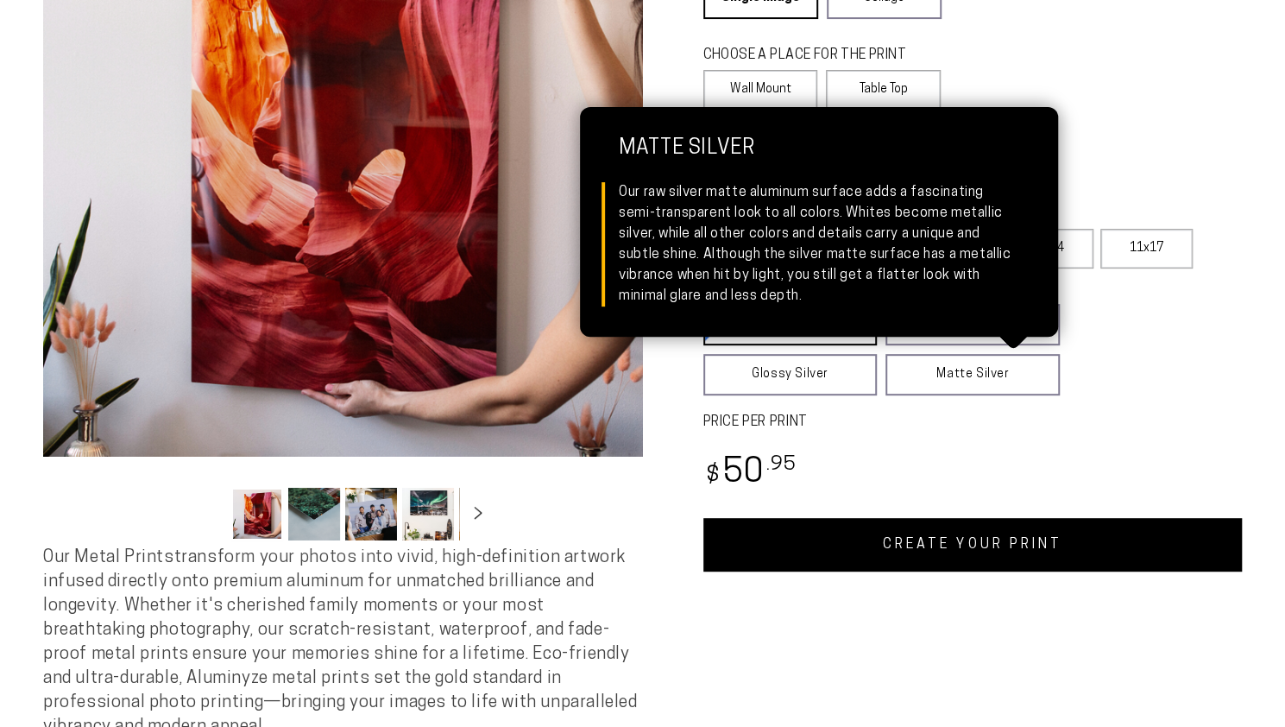
select select "**********"
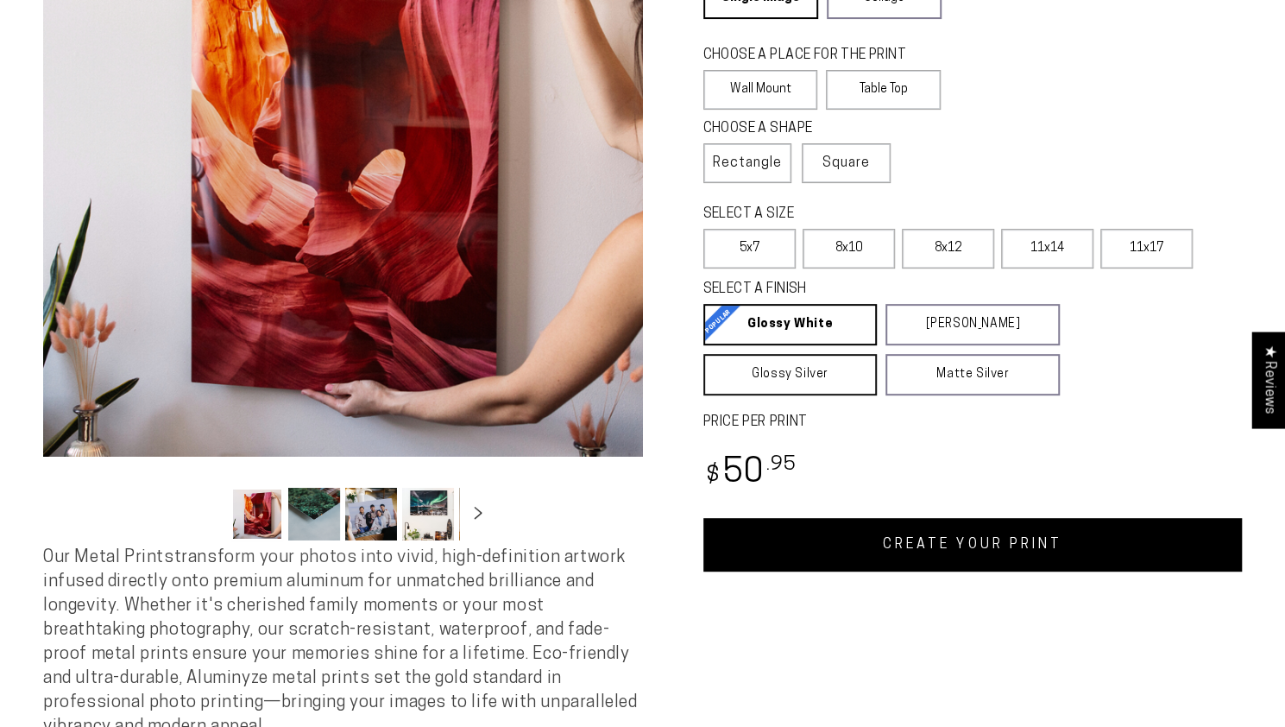
scroll to position [0, 0]
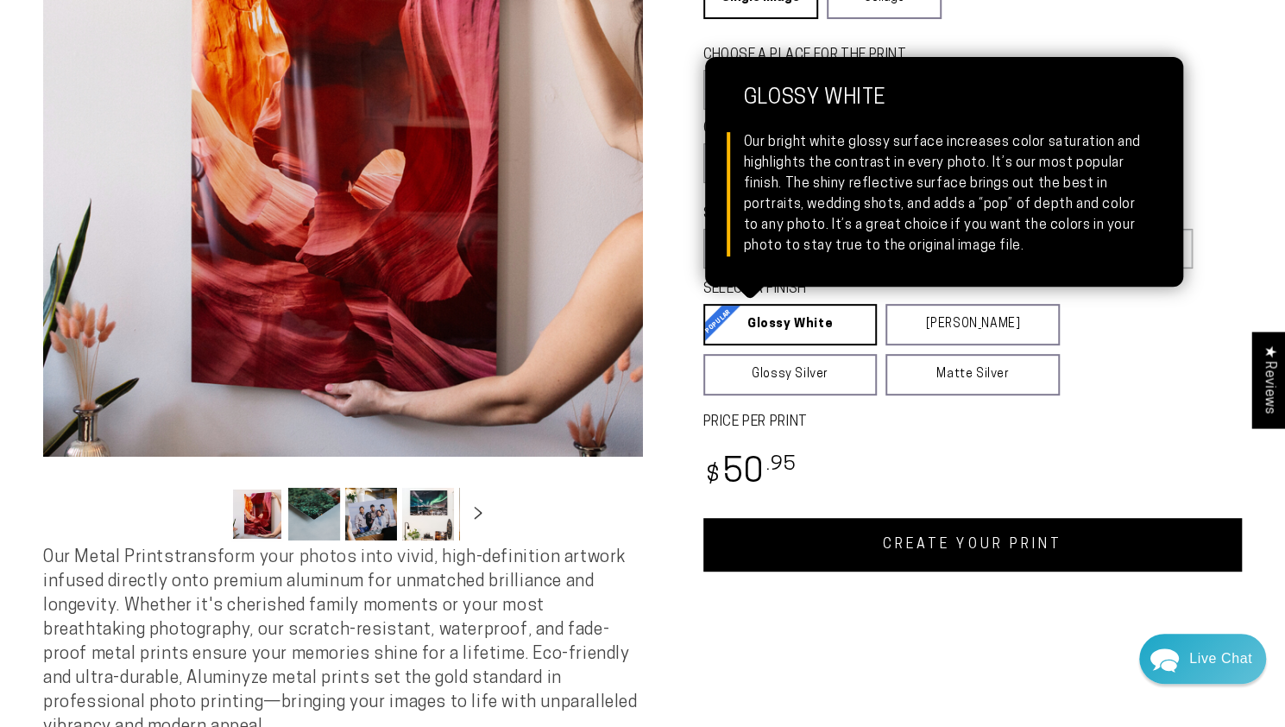
click at [782, 329] on link "Glossy White Glossy White Our bright white glossy surface increases color satur…" at bounding box center [790, 324] width 174 height 41
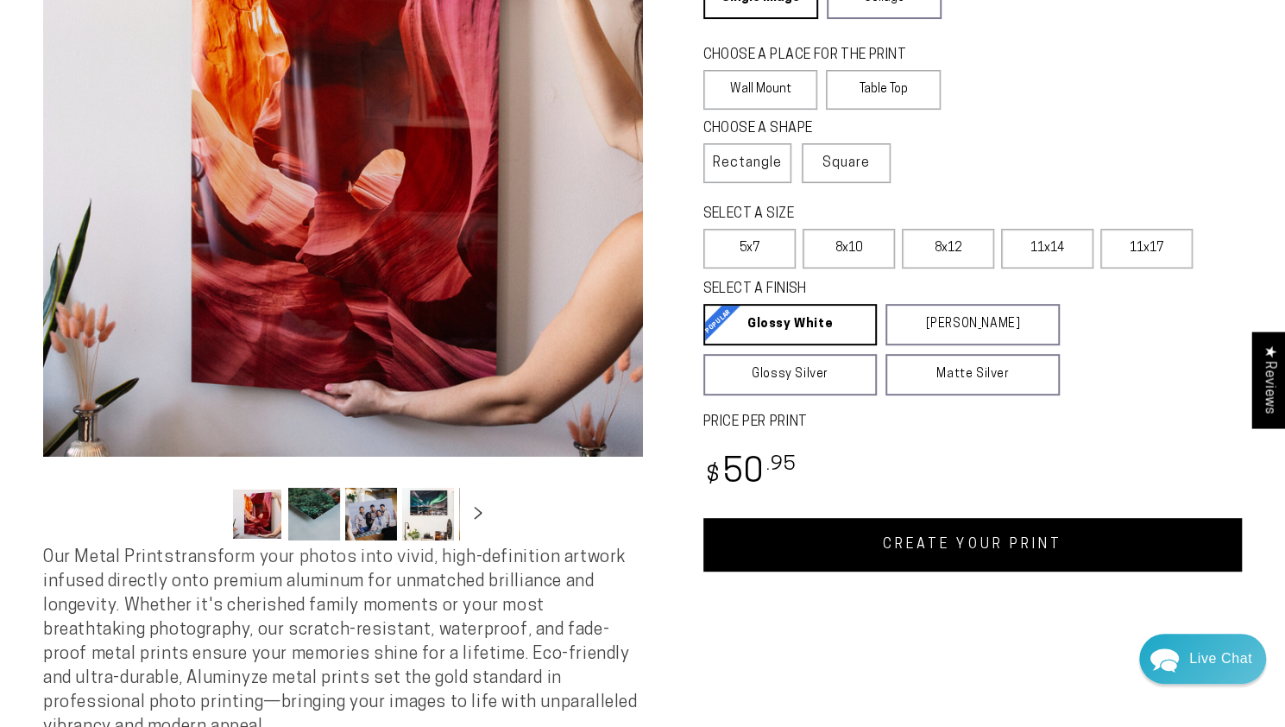
click at [982, 550] on link "CREATE YOUR PRINT" at bounding box center [972, 544] width 539 height 53
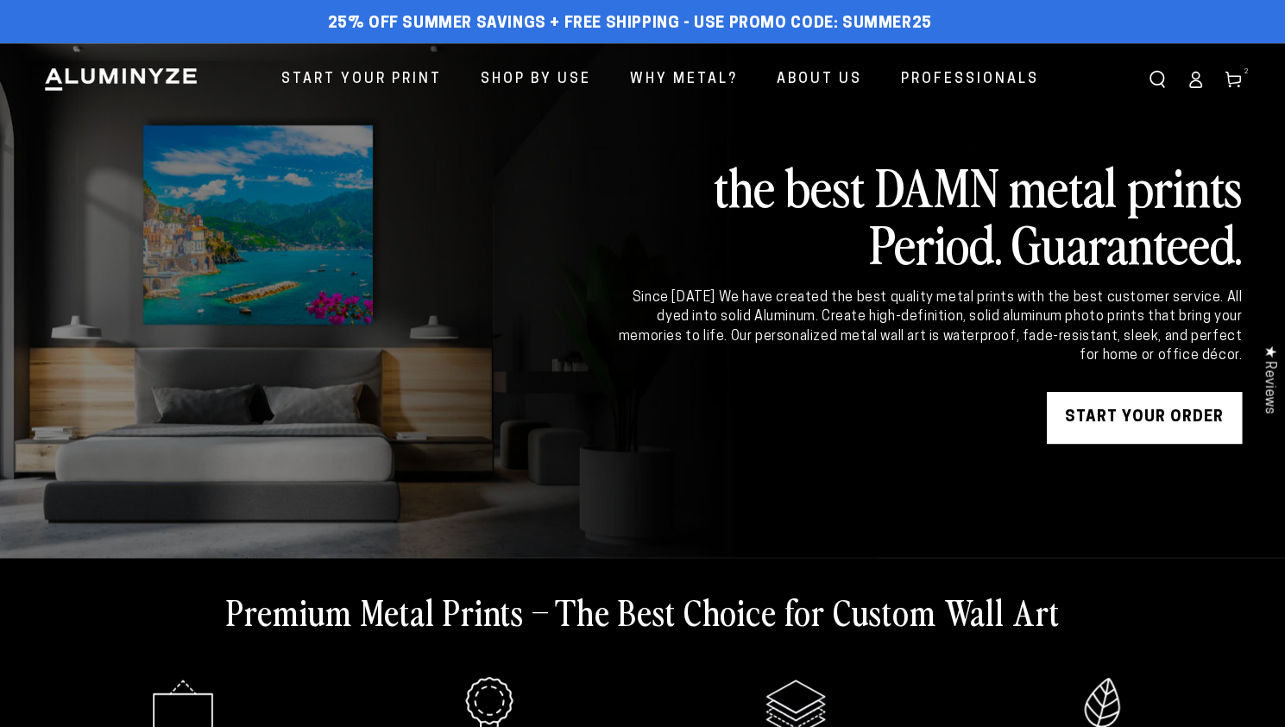
click at [1239, 81] on use at bounding box center [1232, 80] width 15 height 16
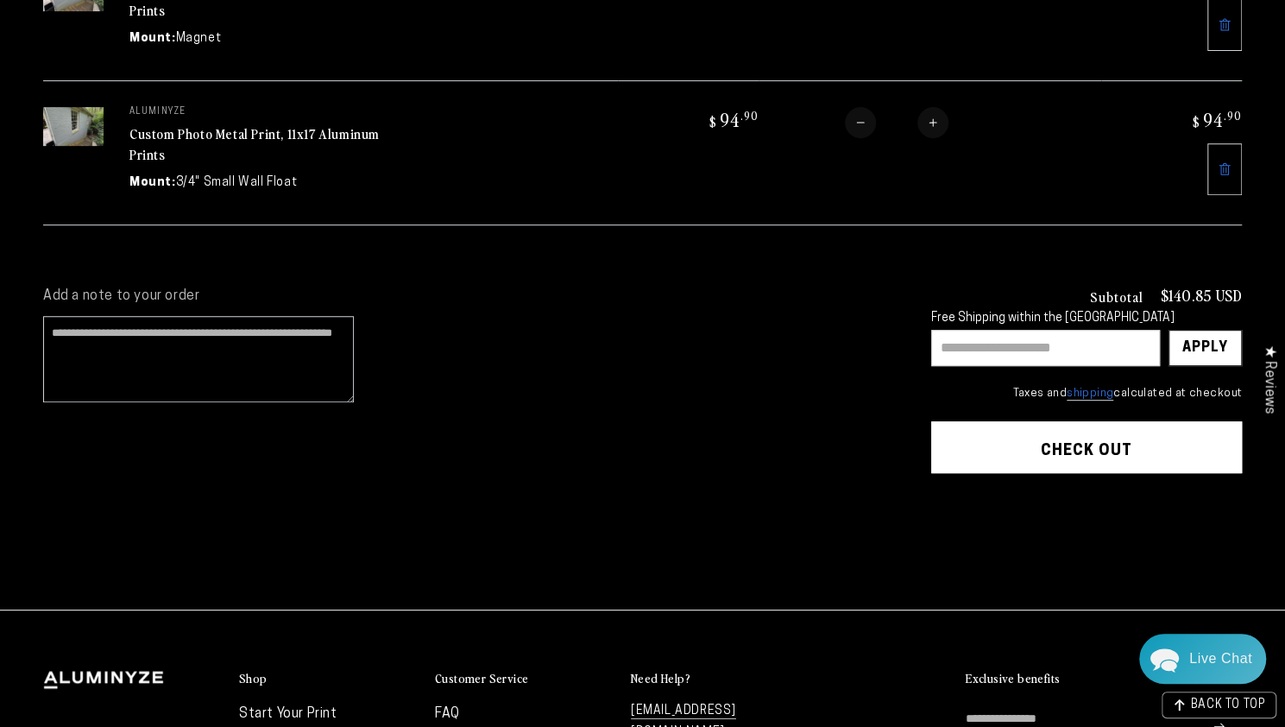
scroll to position [259, 0]
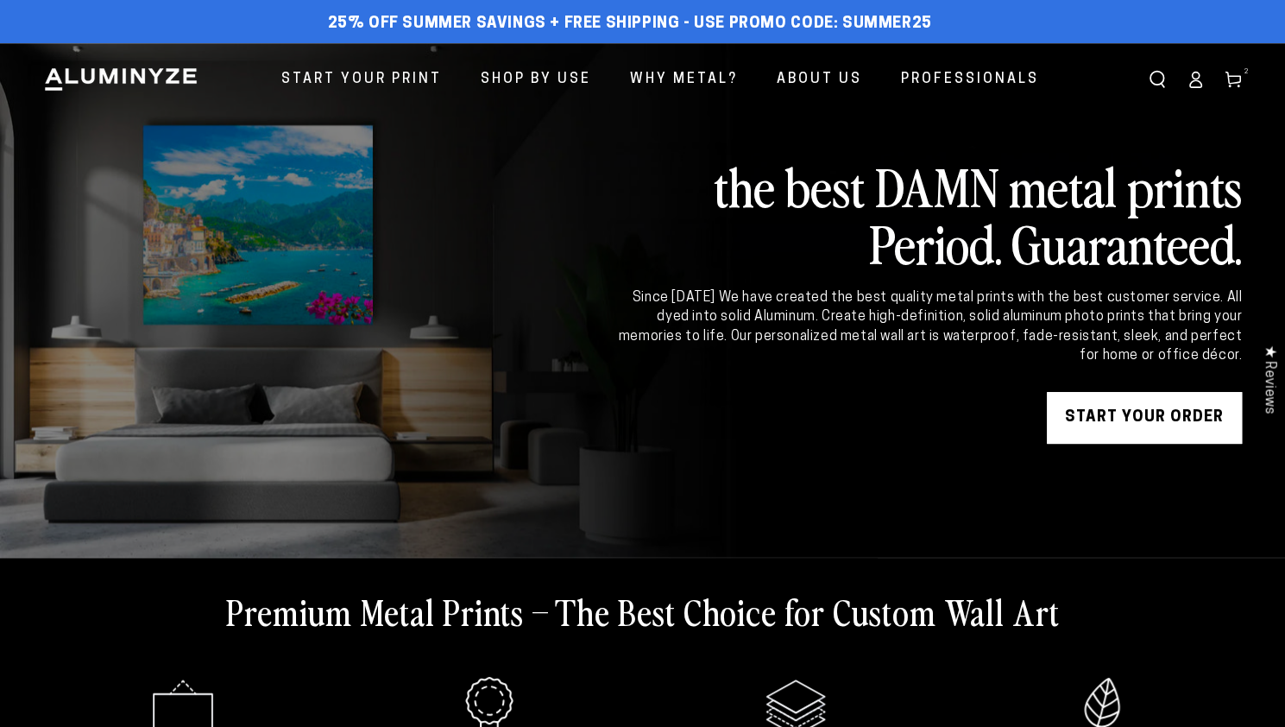
click at [1246, 74] on span "2" at bounding box center [1245, 72] width 5 height 12
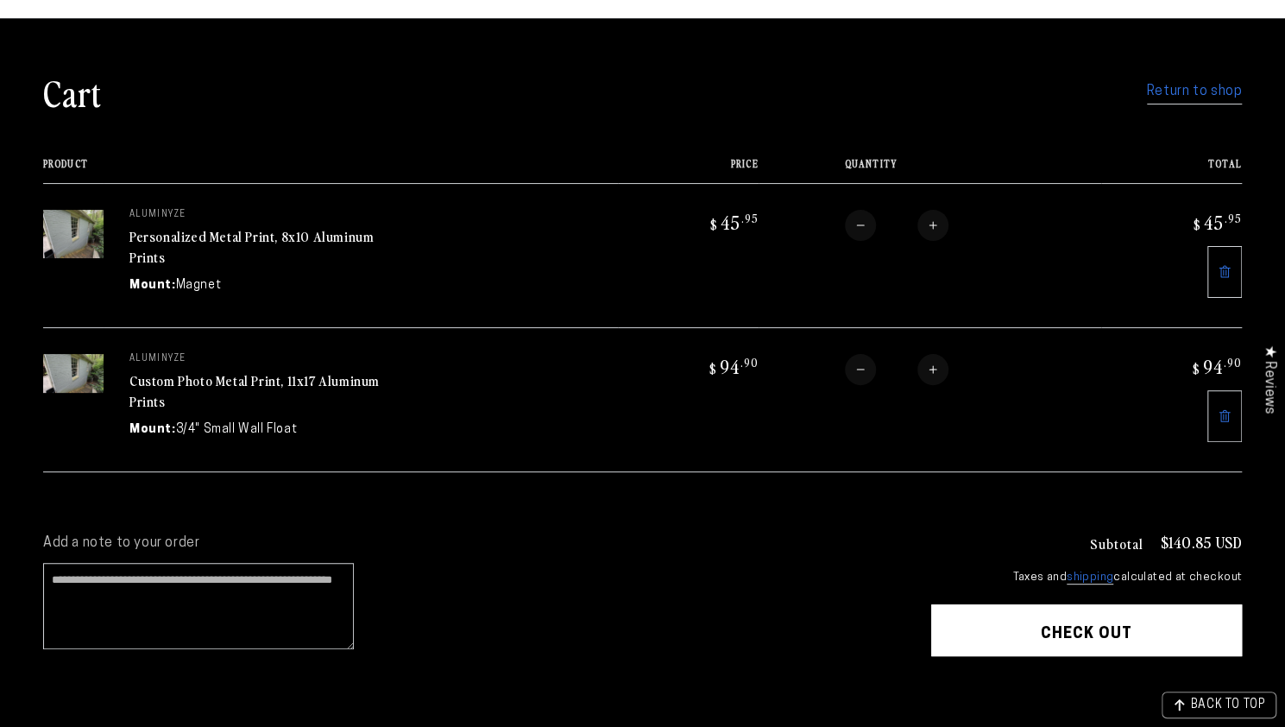
scroll to position [173, 0]
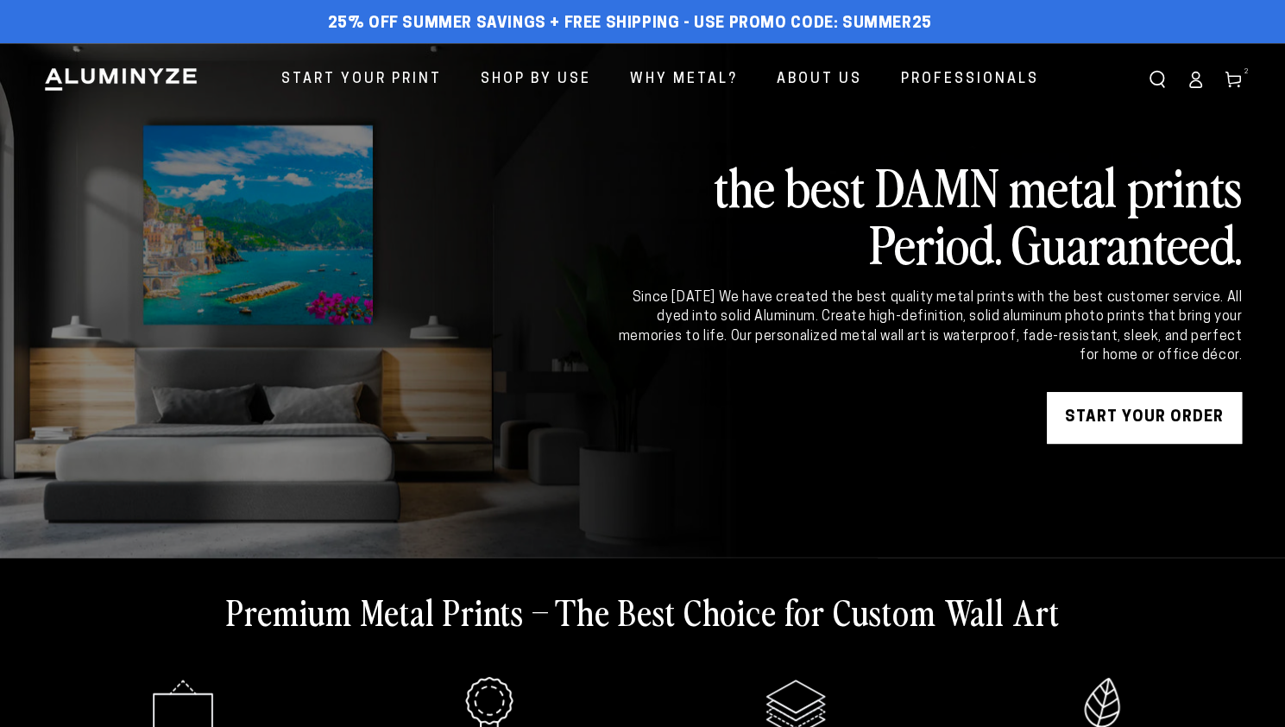
click at [1232, 82] on icon at bounding box center [1232, 79] width 17 height 17
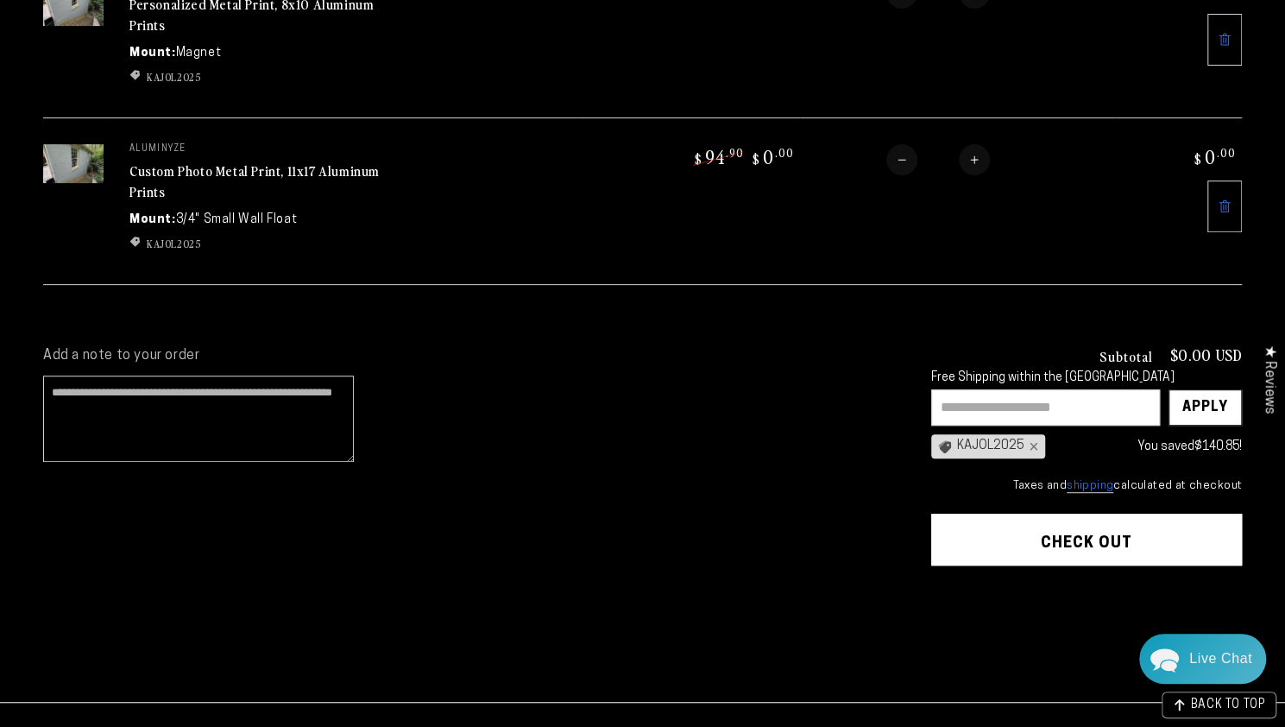
scroll to position [431, 0]
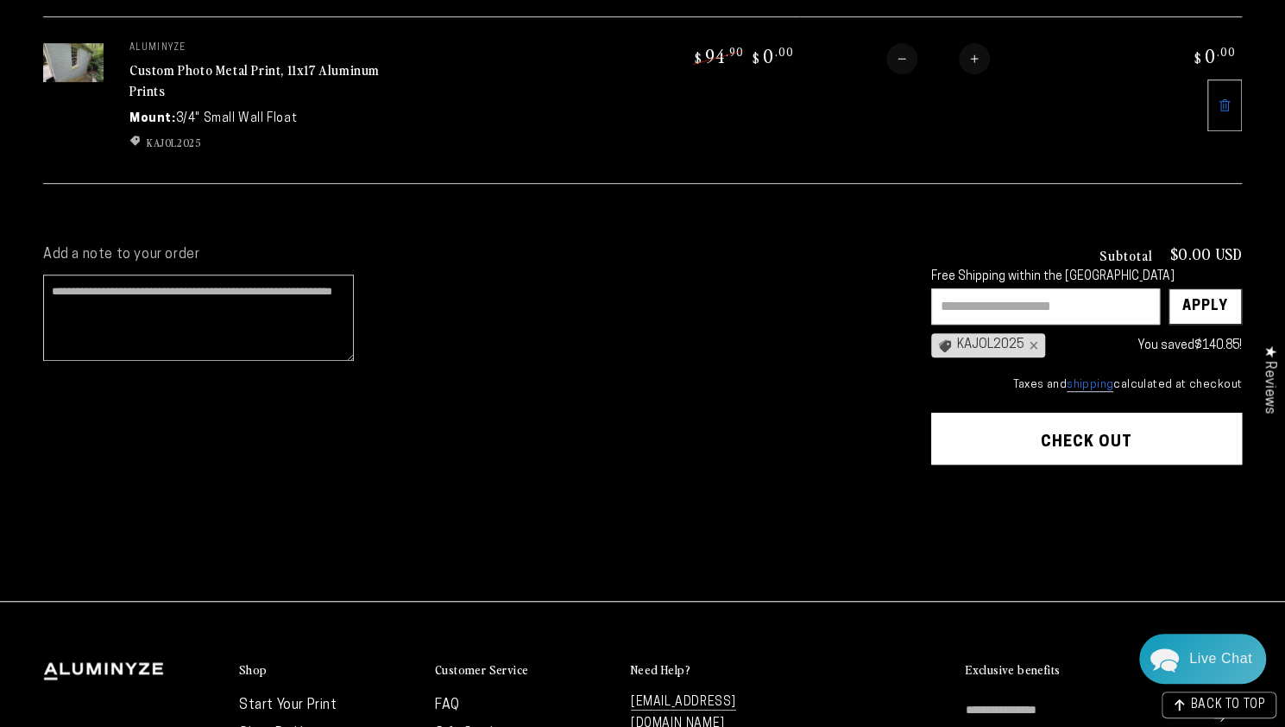
click at [1077, 431] on button "Check out" at bounding box center [1086, 438] width 311 height 52
